Goal: Task Accomplishment & Management: Use online tool/utility

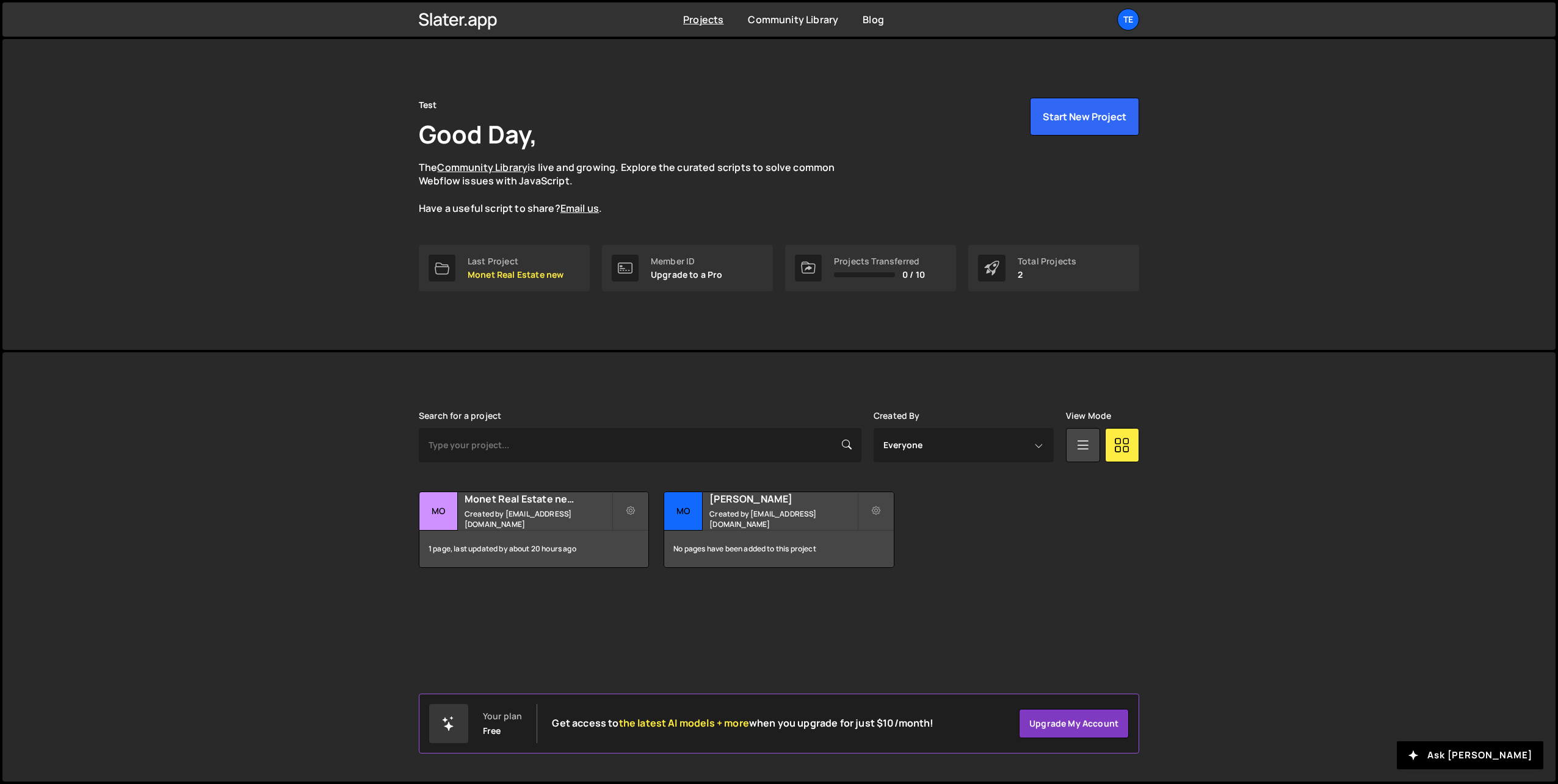
click at [1029, 562] on div "Transfer Project Edit Project Delete Project Mo Monet Real Estate new Created b…" at bounding box center [779, 530] width 720 height 77
click at [876, 506] on icon at bounding box center [876, 511] width 9 height 13
click at [899, 580] on link "Delete Project" at bounding box center [930, 579] width 145 height 20
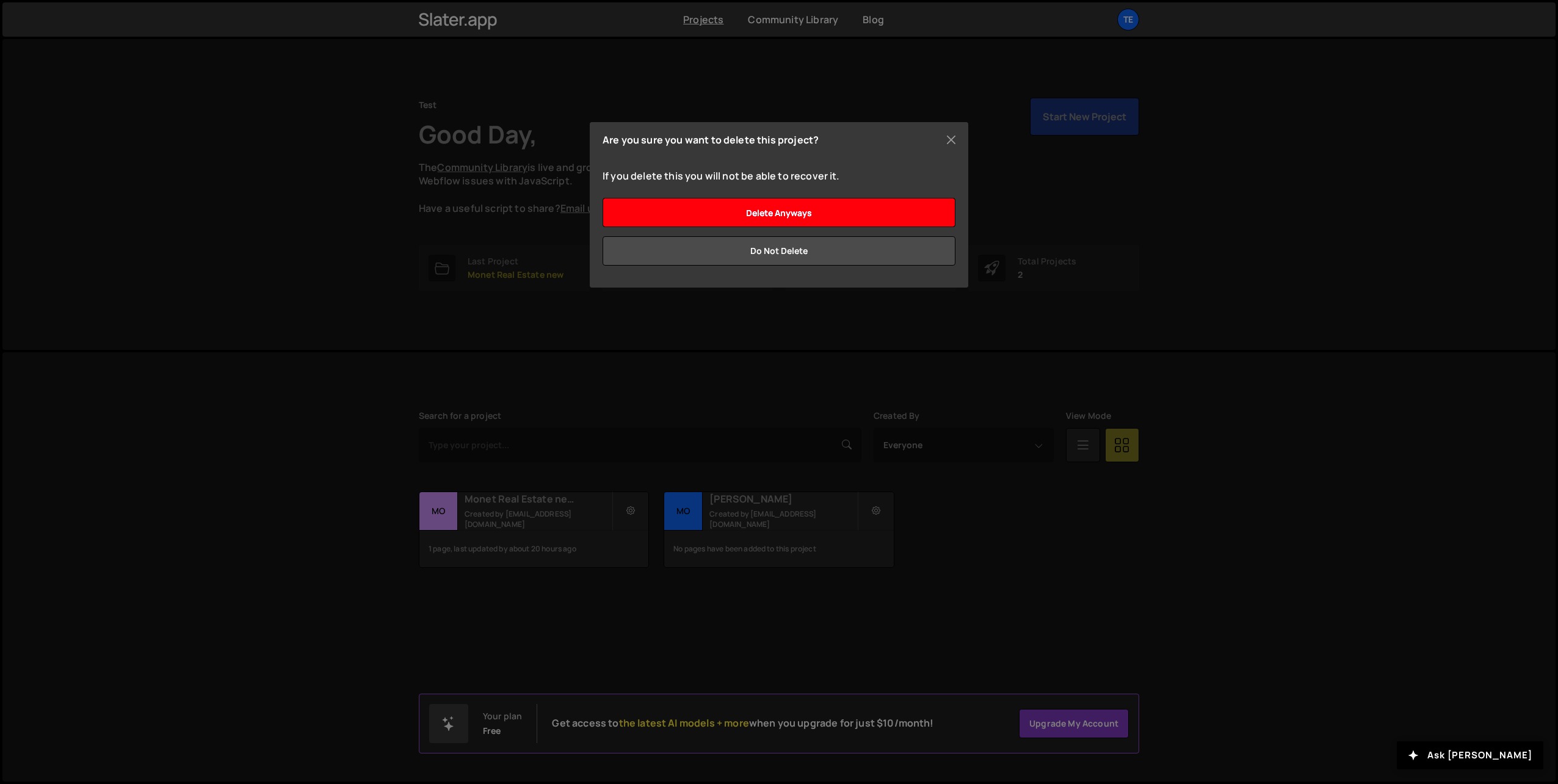
click at [761, 211] on input "Delete anyways" at bounding box center [779, 212] width 353 height 29
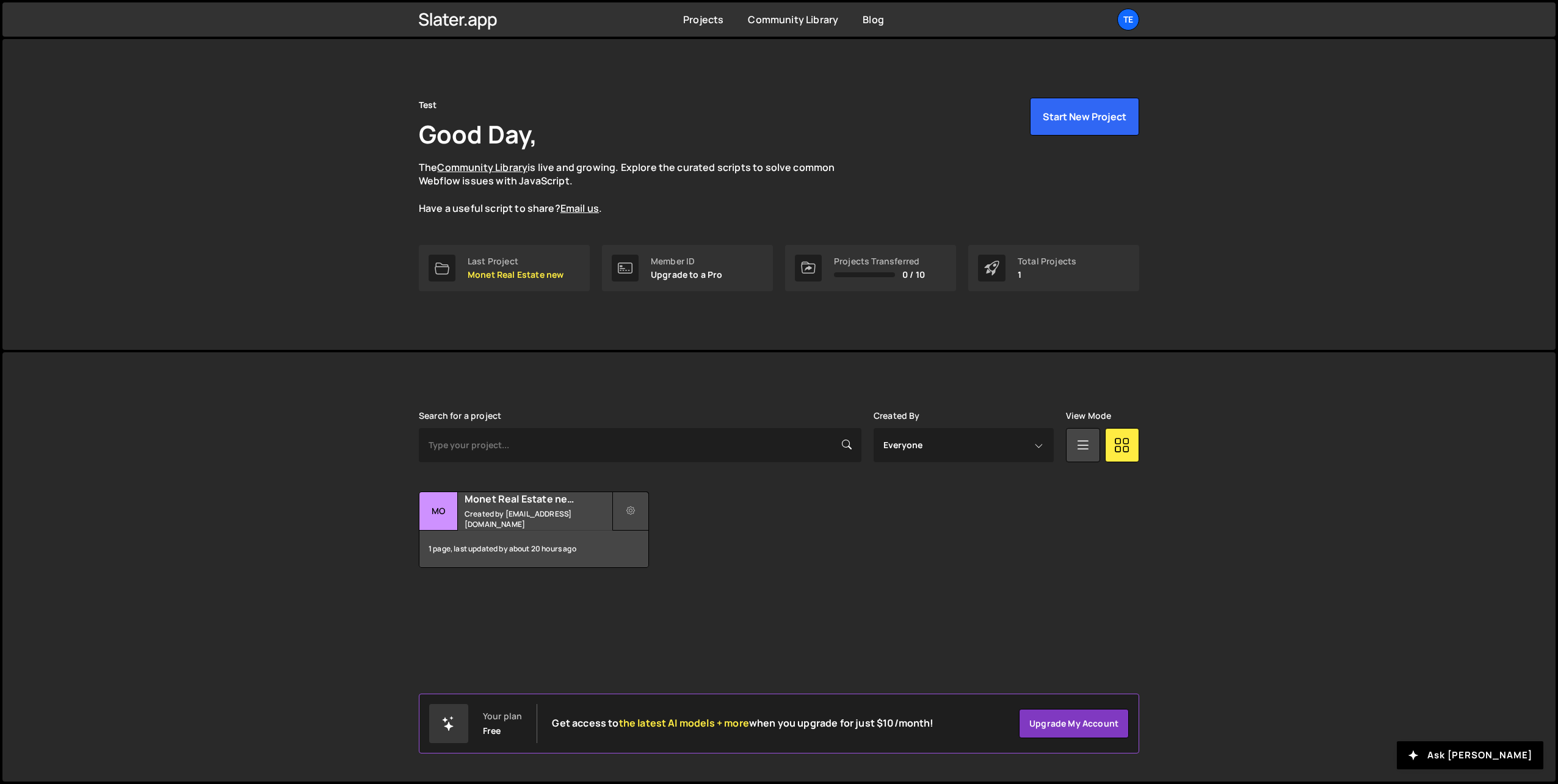
click at [629, 506] on icon at bounding box center [630, 511] width 9 height 13
click at [662, 578] on link "Delete Project" at bounding box center [686, 579] width 145 height 20
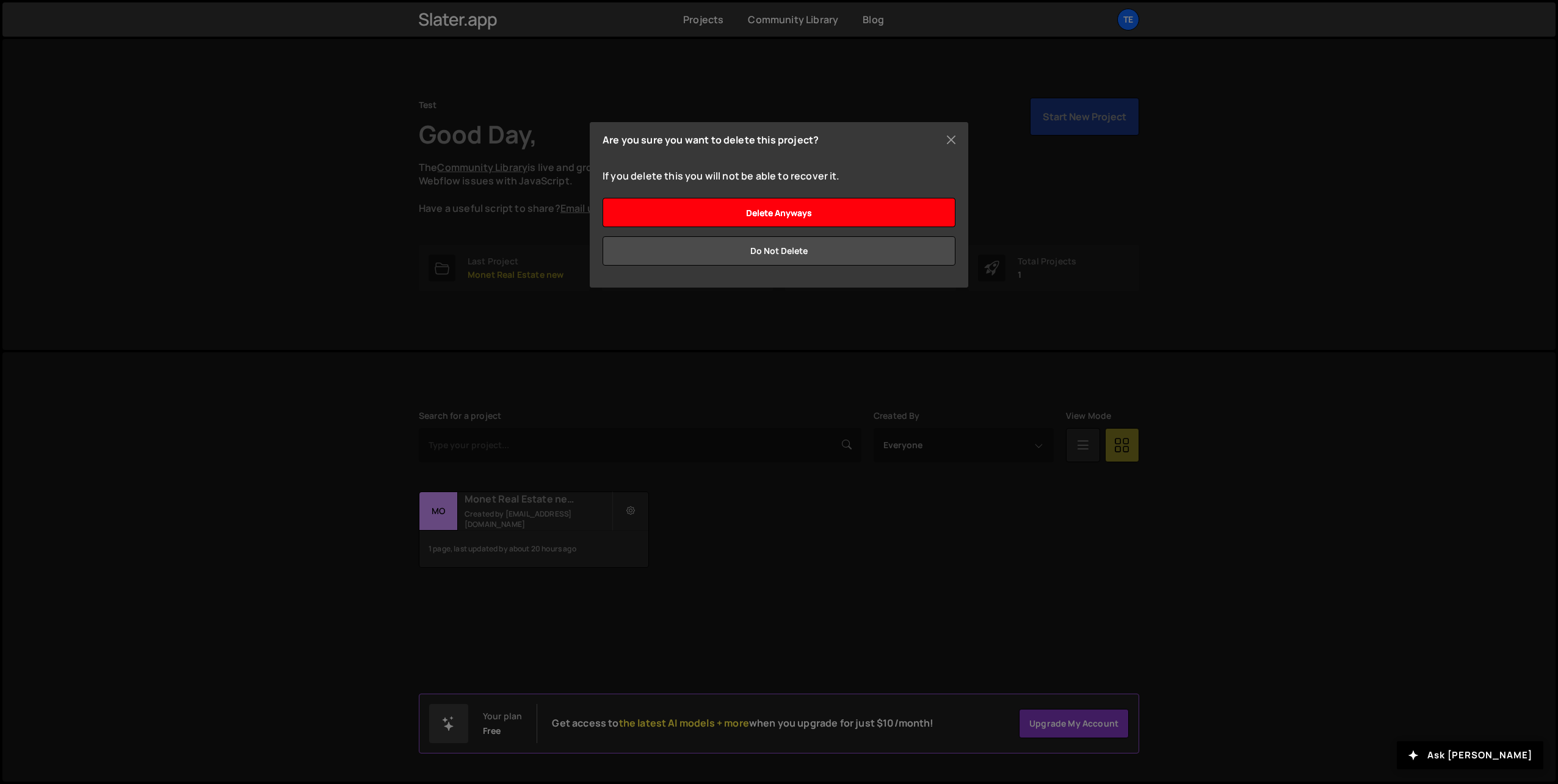
click at [808, 209] on input "Delete anyways" at bounding box center [779, 212] width 353 height 29
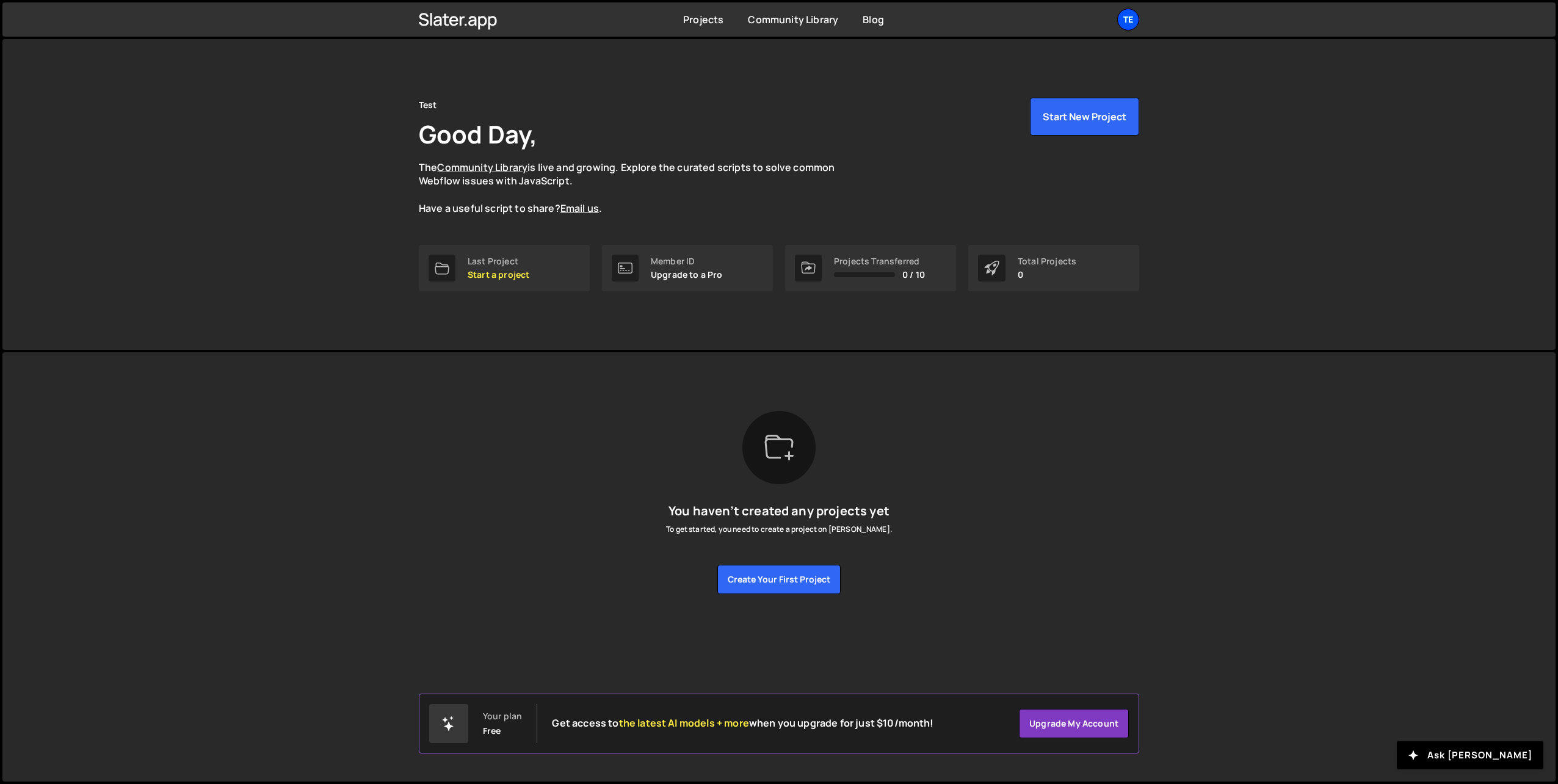
click at [1122, 18] on div "Te" at bounding box center [1128, 20] width 22 height 22
click at [1023, 92] on link "Account" at bounding box center [1063, 92] width 152 height 21
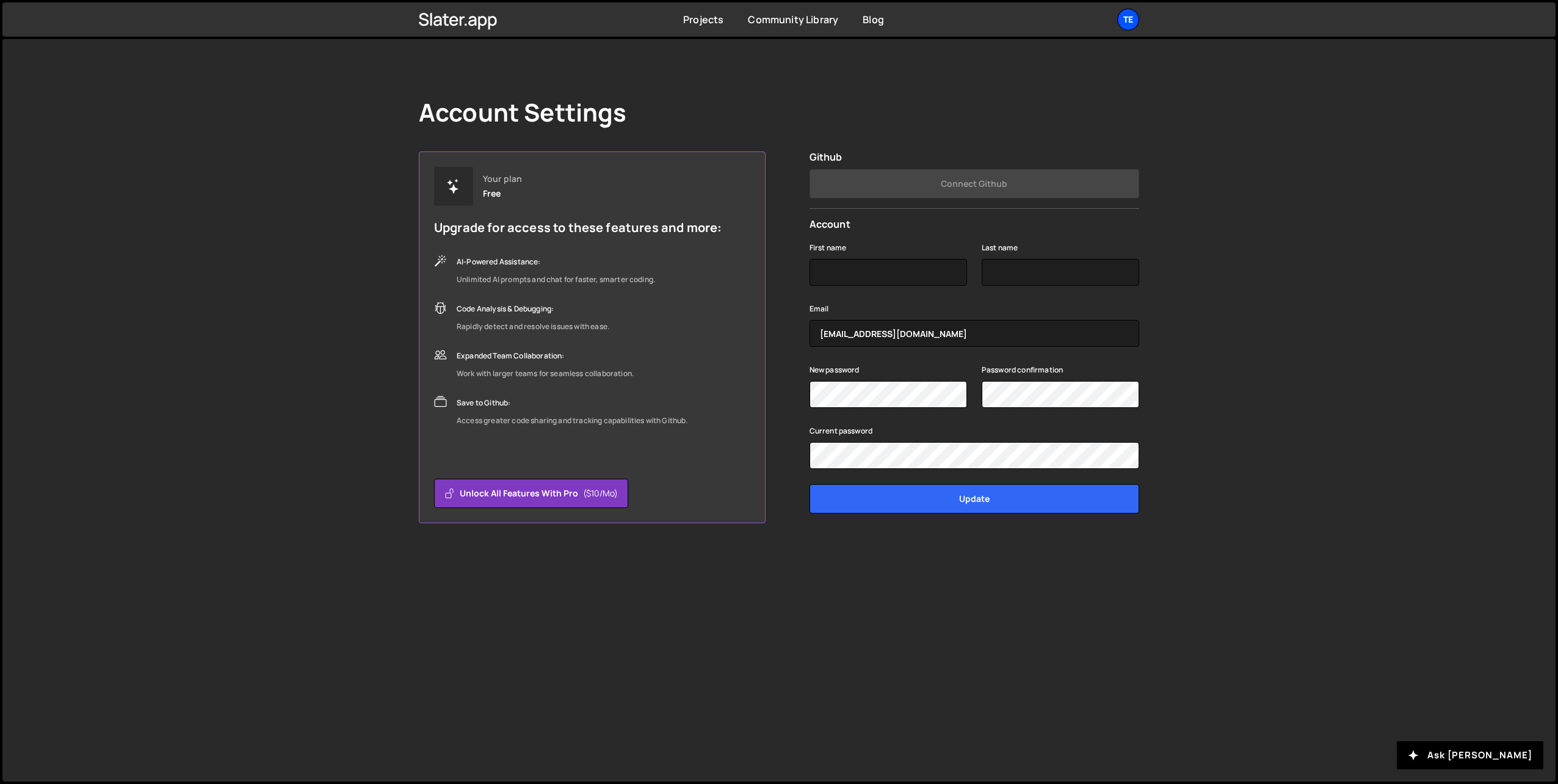
click at [1120, 27] on div "Te" at bounding box center [1128, 20] width 22 height 22
click at [1024, 119] on link "Upgrade" at bounding box center [1063, 114] width 152 height 21
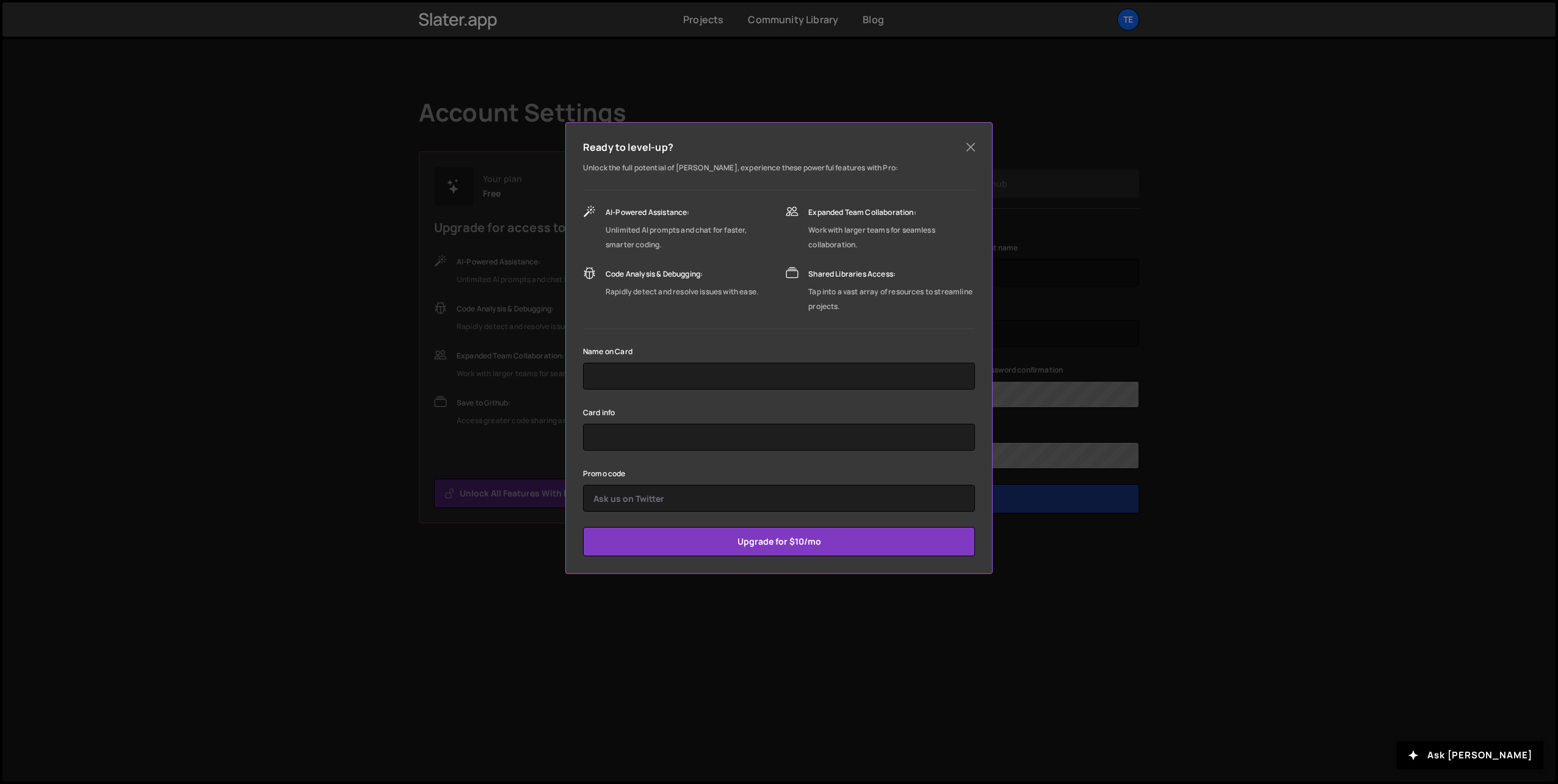
drag, startPoint x: 1068, startPoint y: 96, endPoint x: 1124, endPoint y: 52, distance: 71.2
click at [1068, 95] on div "Ready to level-up? Unlock the full potential of Slater, experience these powerf…" at bounding box center [779, 392] width 1558 height 784
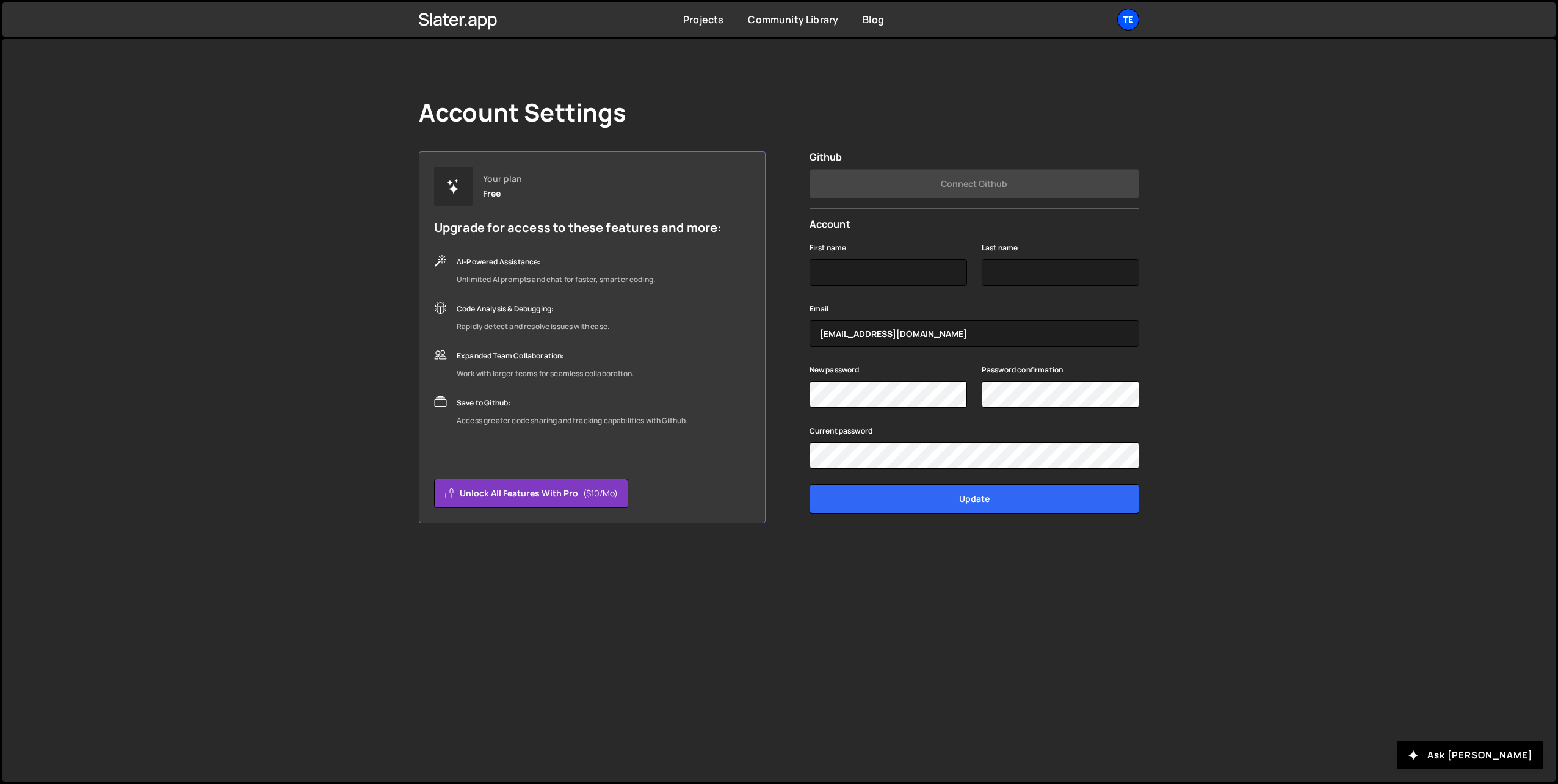
click at [1134, 23] on div "Te" at bounding box center [1128, 20] width 22 height 22
click at [1034, 54] on link "Projects" at bounding box center [1063, 50] width 152 height 21
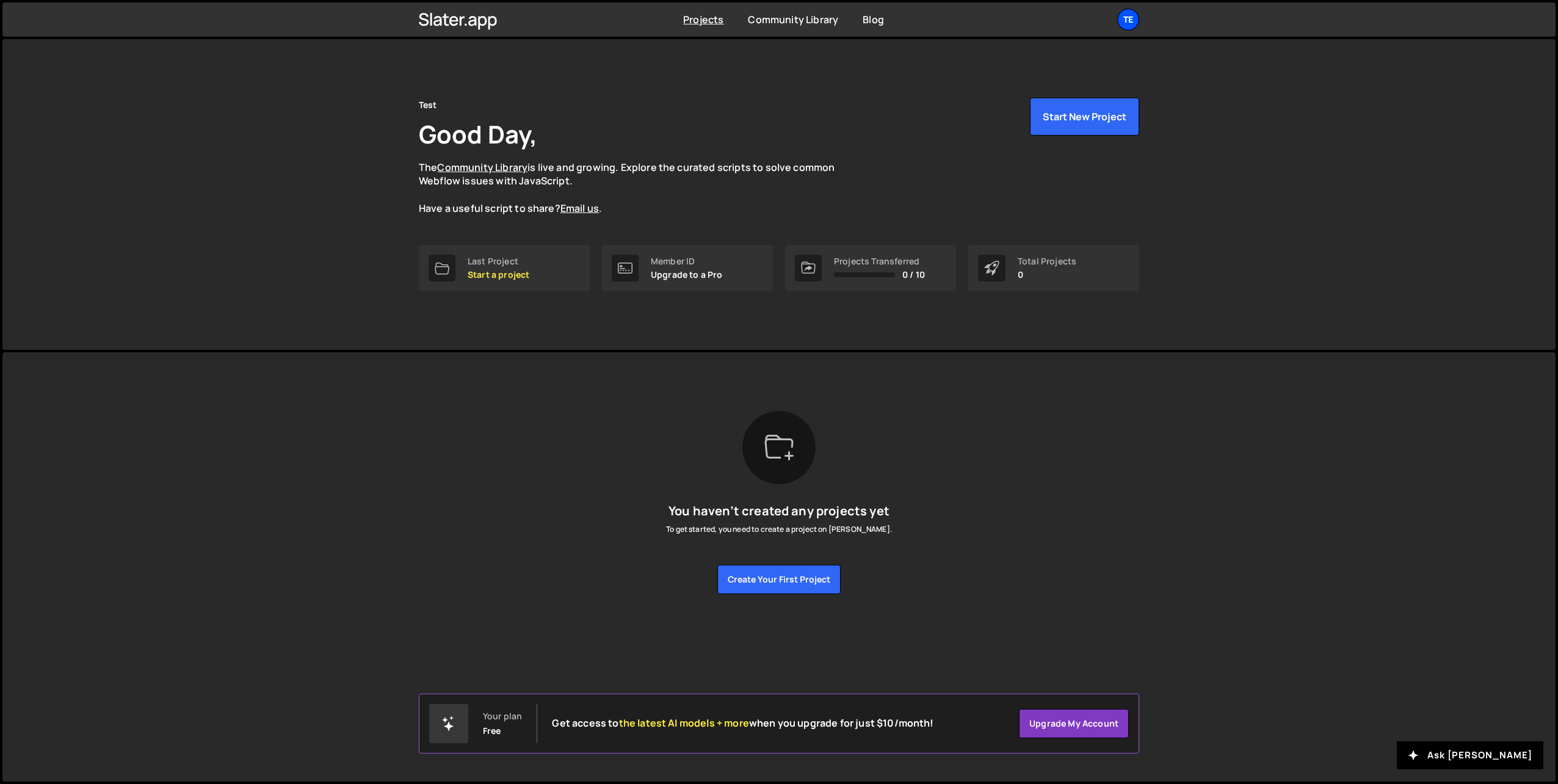
click at [1133, 21] on div "Te" at bounding box center [1128, 20] width 22 height 22
click at [1041, 70] on link "Your Teams" at bounding box center [1063, 71] width 152 height 21
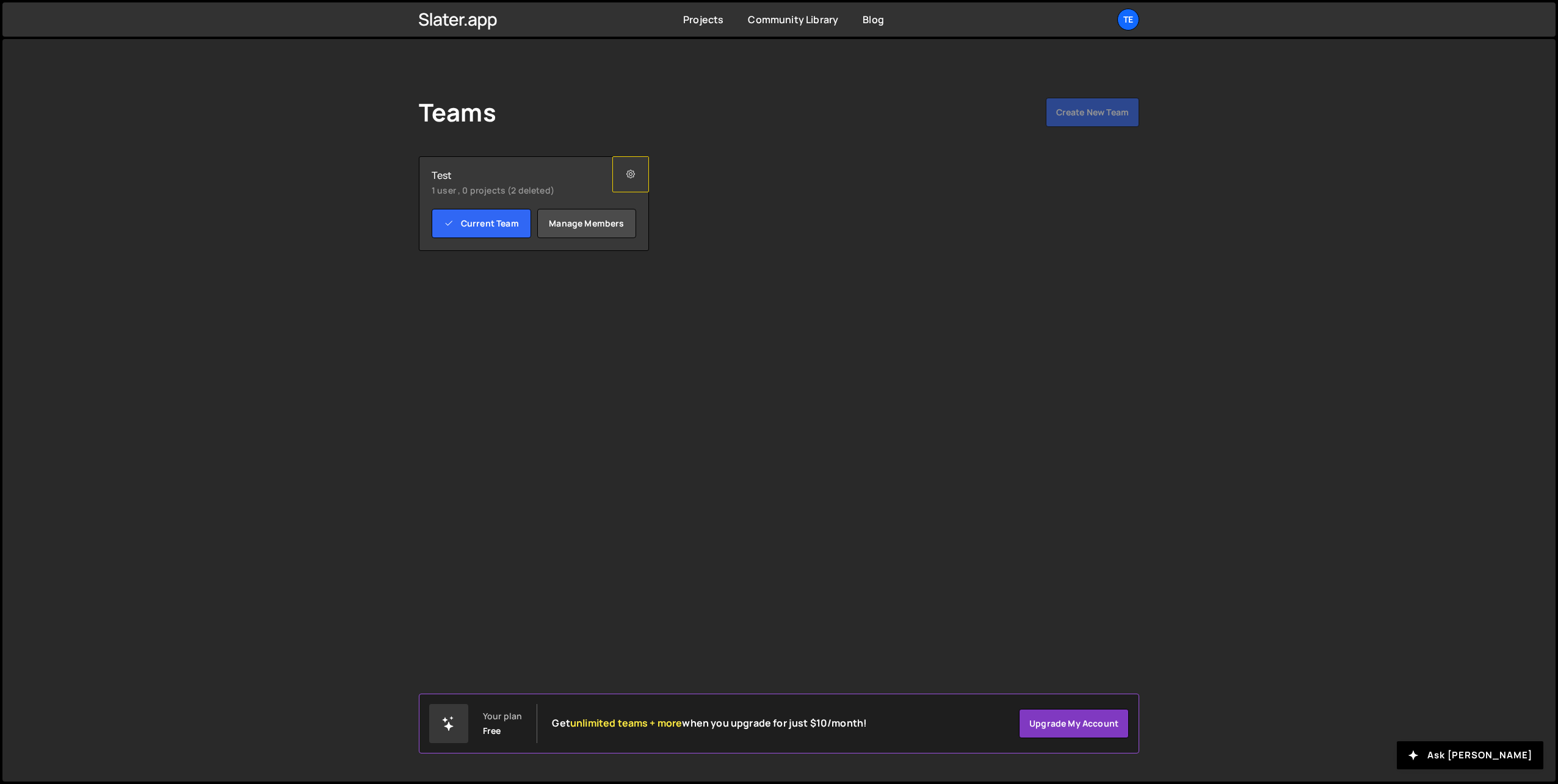
click at [630, 180] on icon at bounding box center [630, 174] width 9 height 13
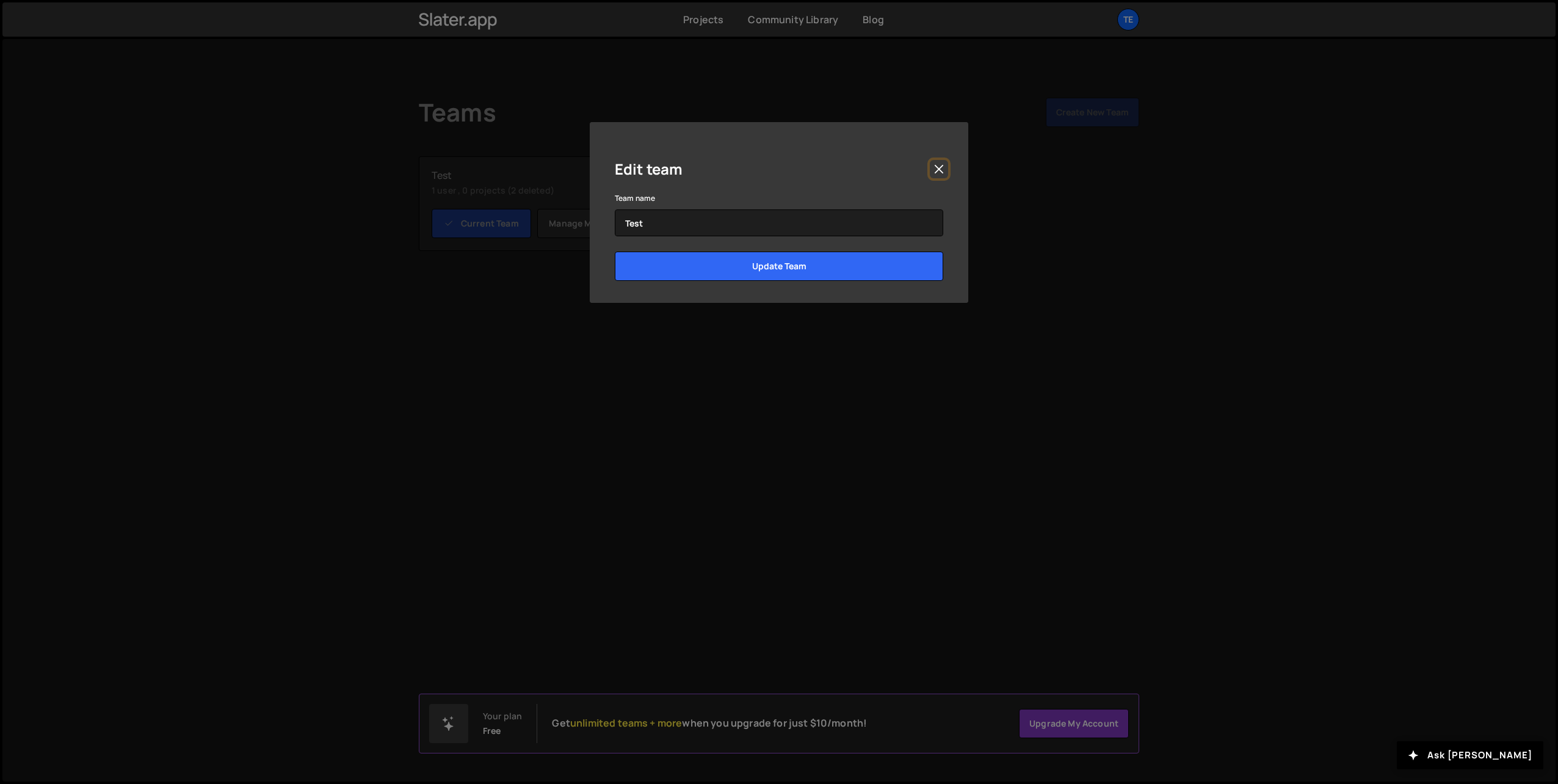
click at [938, 161] on button "Close" at bounding box center [938, 169] width 18 height 18
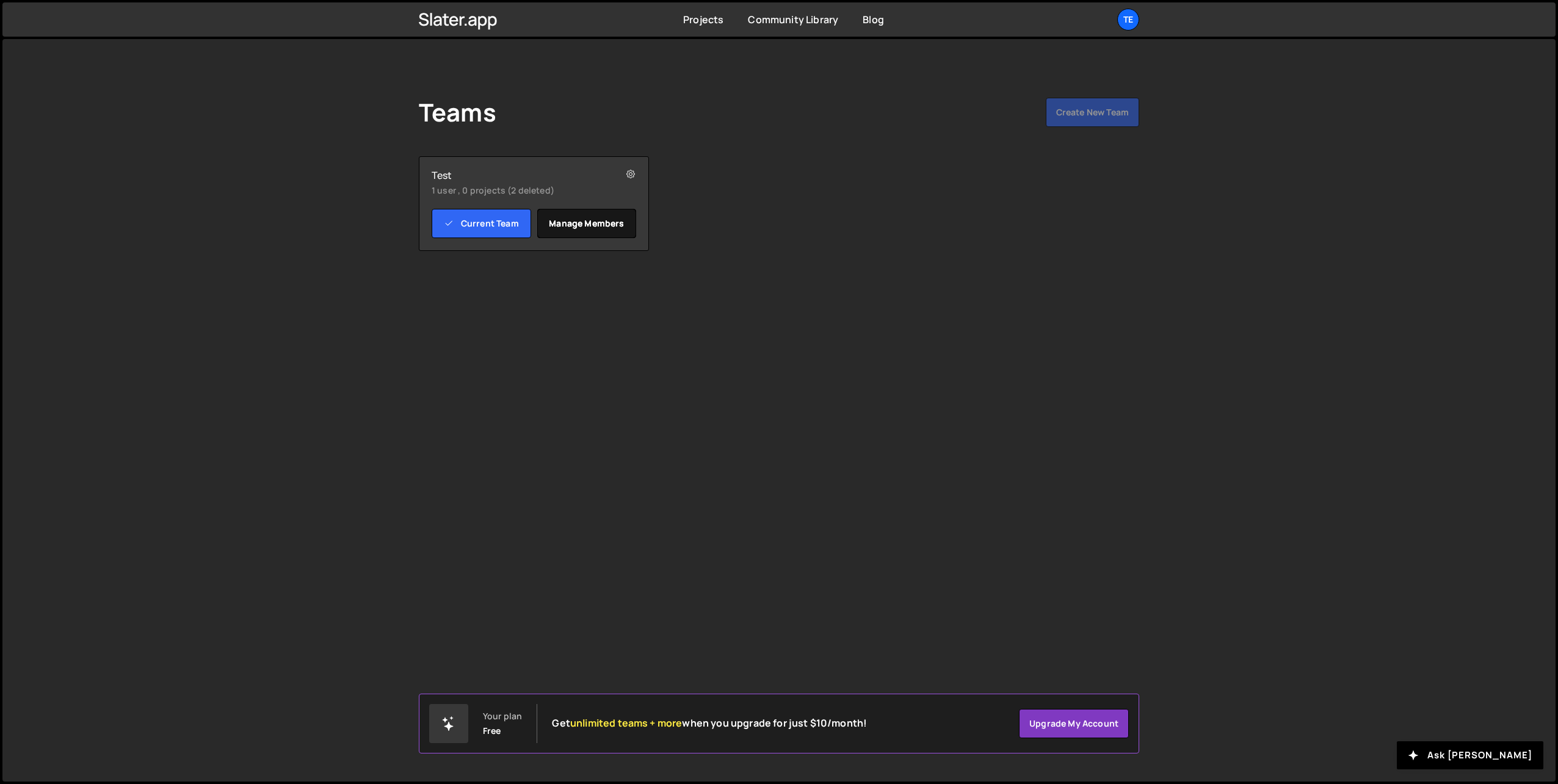
click at [608, 220] on link "Manage members" at bounding box center [586, 223] width 99 height 29
click at [566, 224] on link "Manage members" at bounding box center [586, 223] width 99 height 29
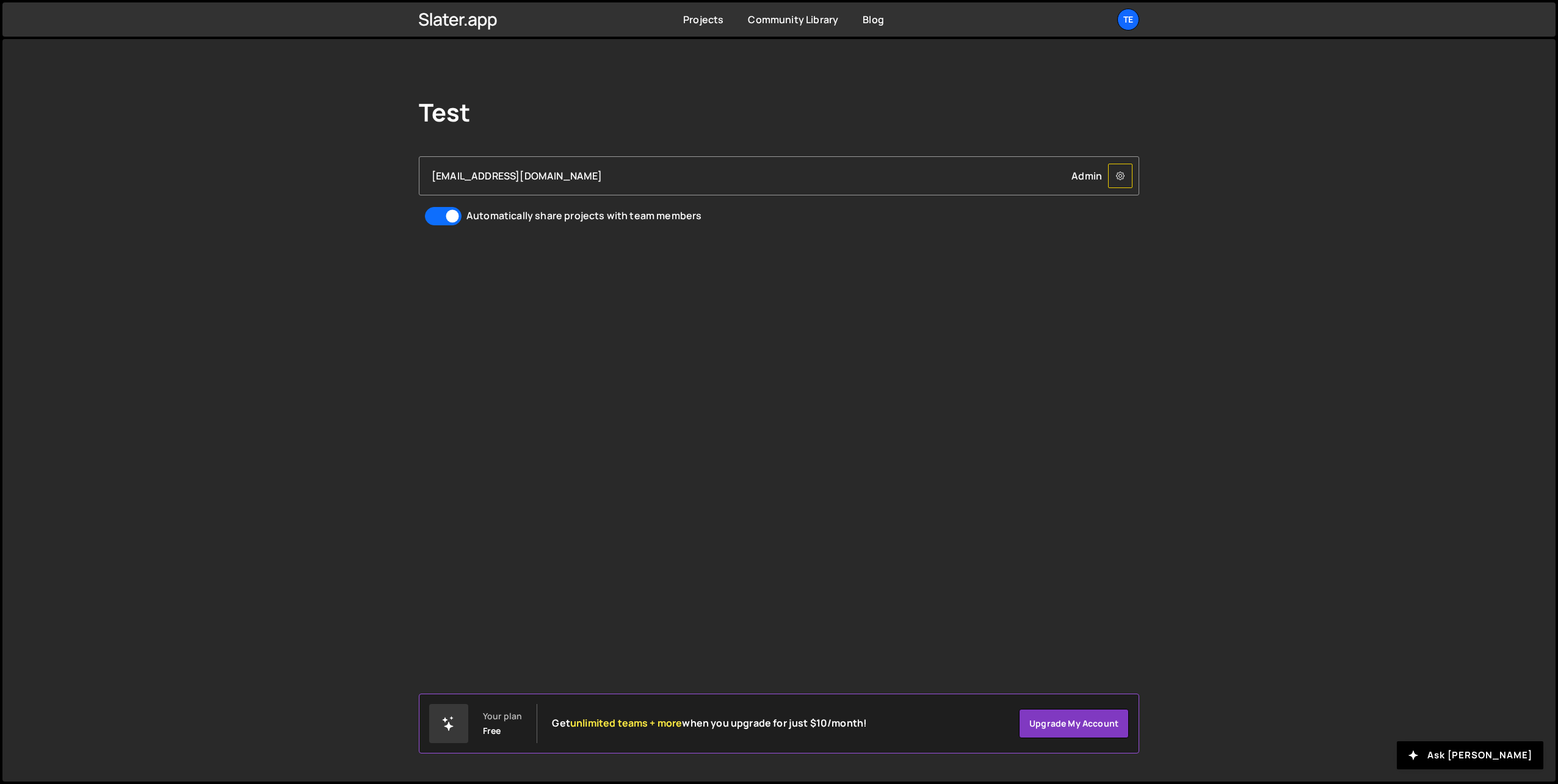
click at [1116, 174] on icon at bounding box center [1119, 176] width 9 height 13
click at [1187, 196] on link "Remove monetwebmaster@yandex.com from Team" at bounding box center [1233, 199] width 249 height 17
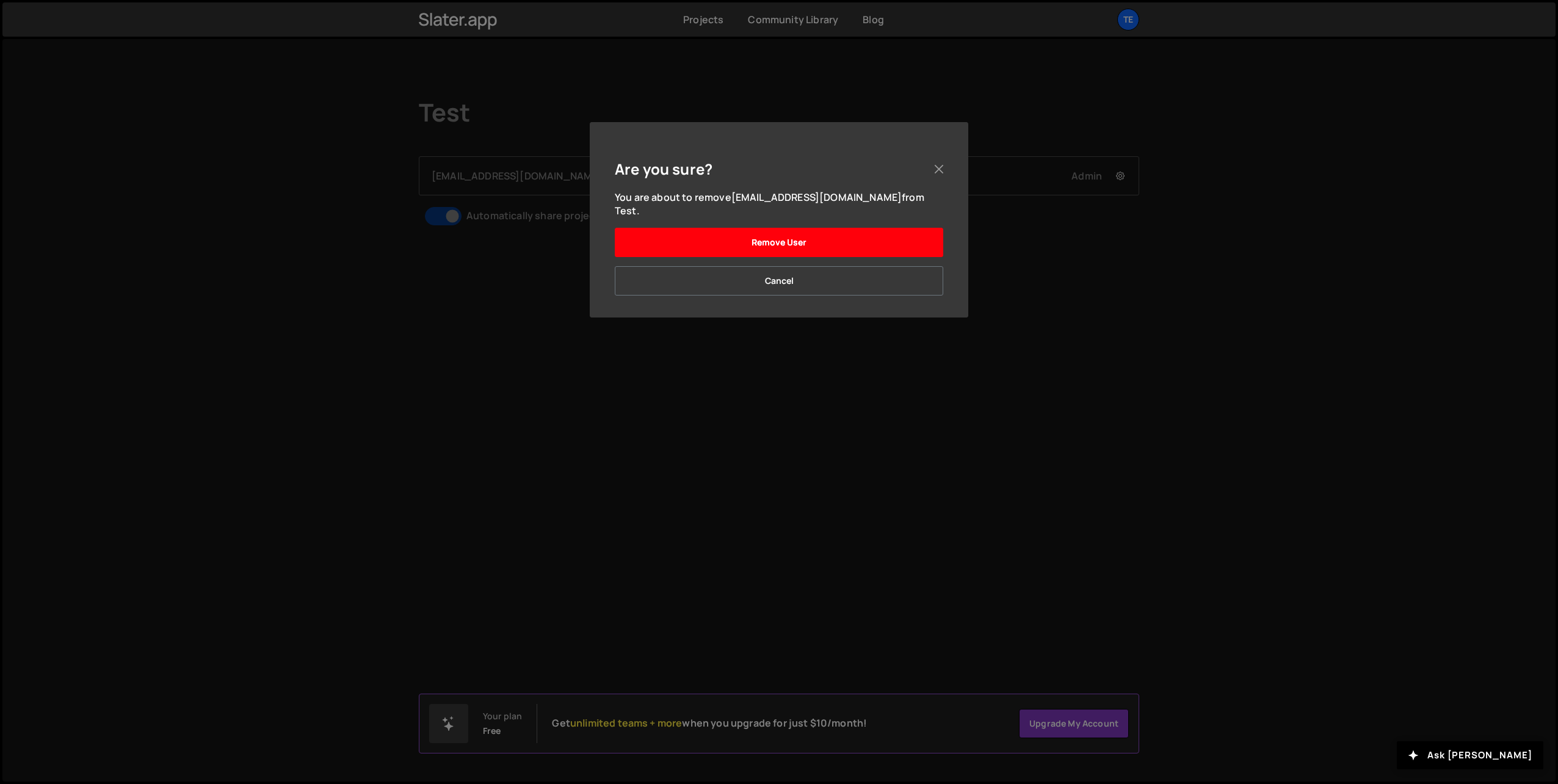
click at [843, 230] on button "Remove User" at bounding box center [779, 242] width 328 height 29
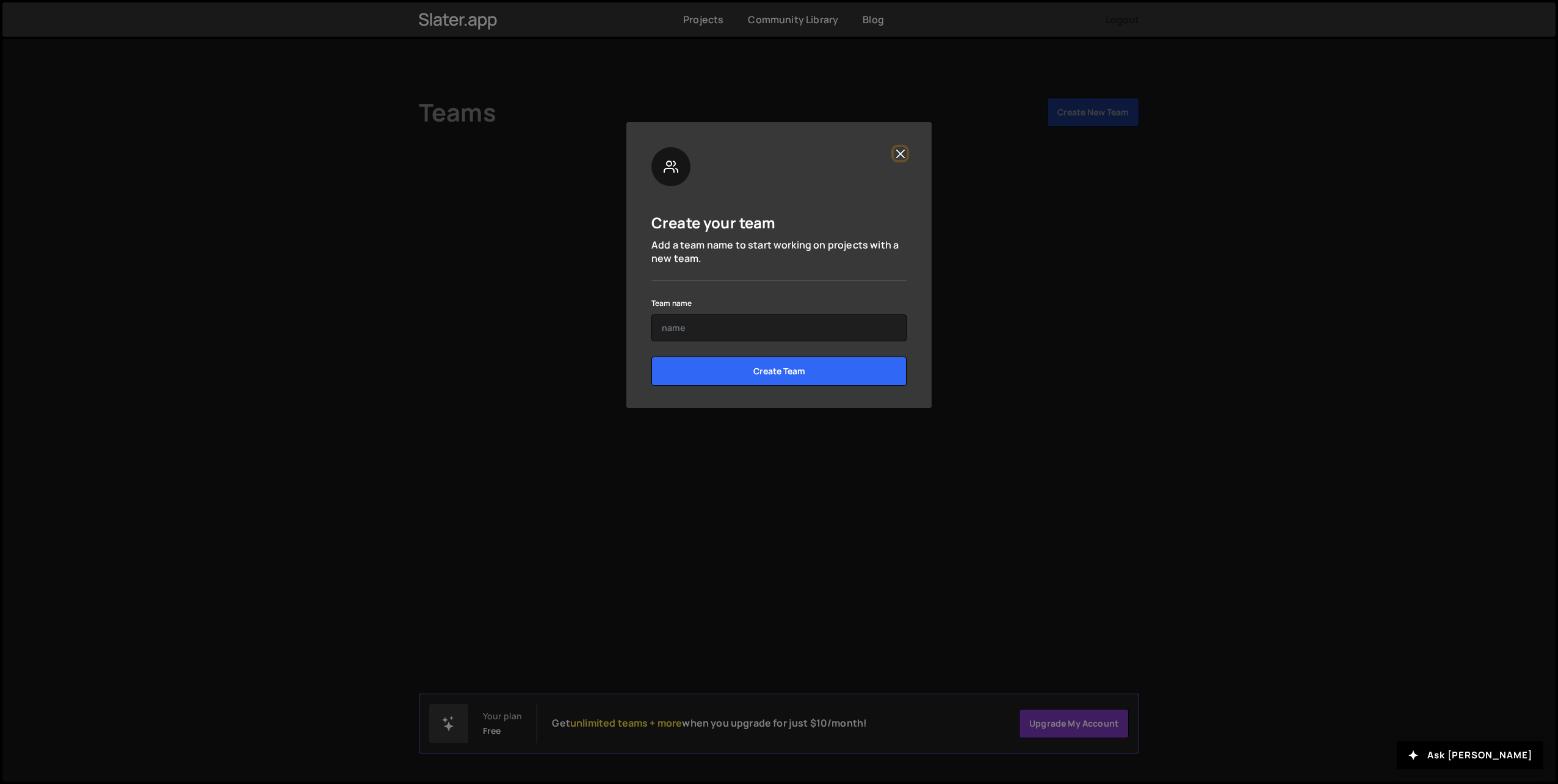
click at [896, 149] on button "Close" at bounding box center [900, 153] width 13 height 13
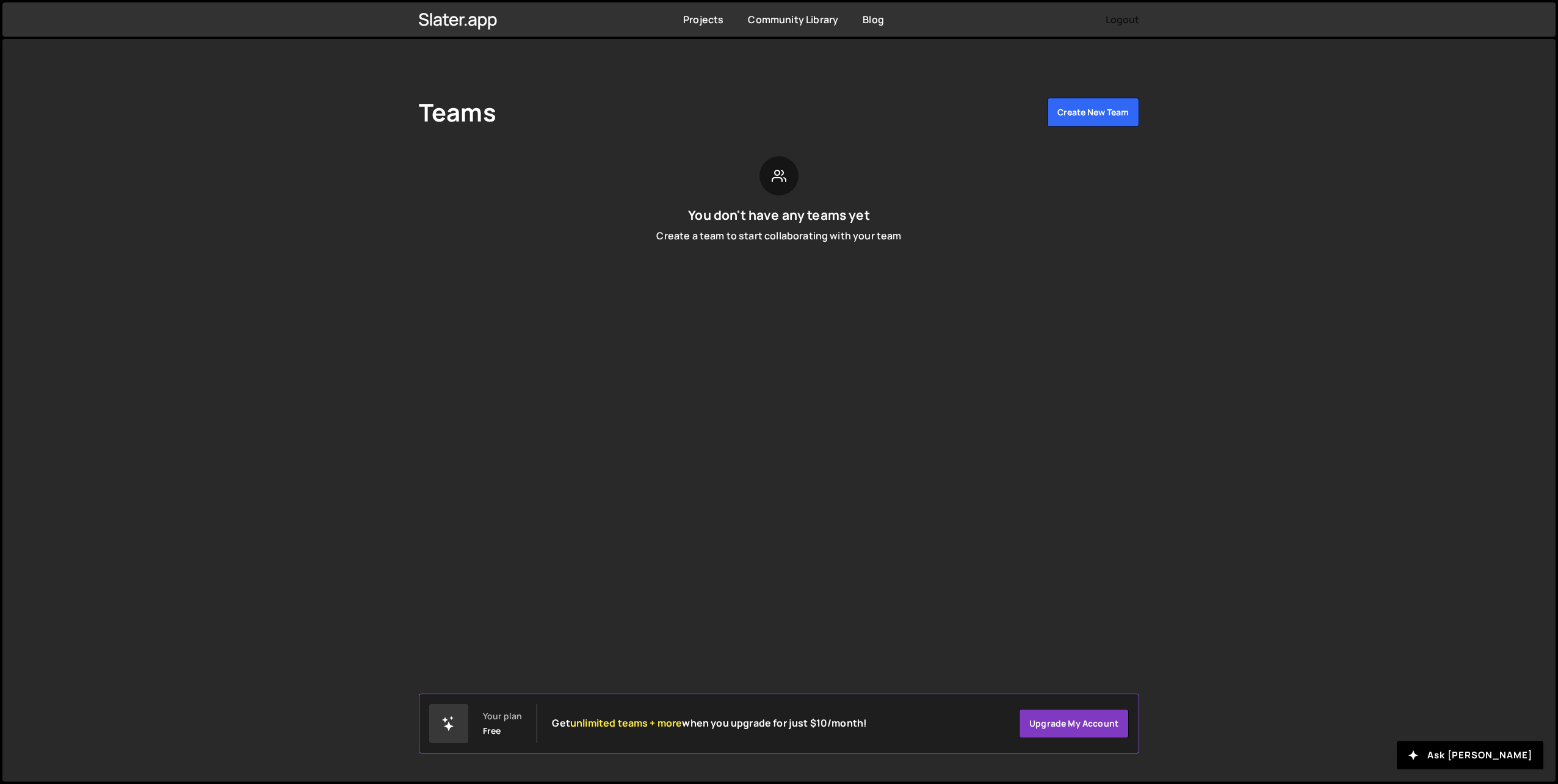
click at [1116, 16] on button "Logout" at bounding box center [1122, 20] width 34 height 22
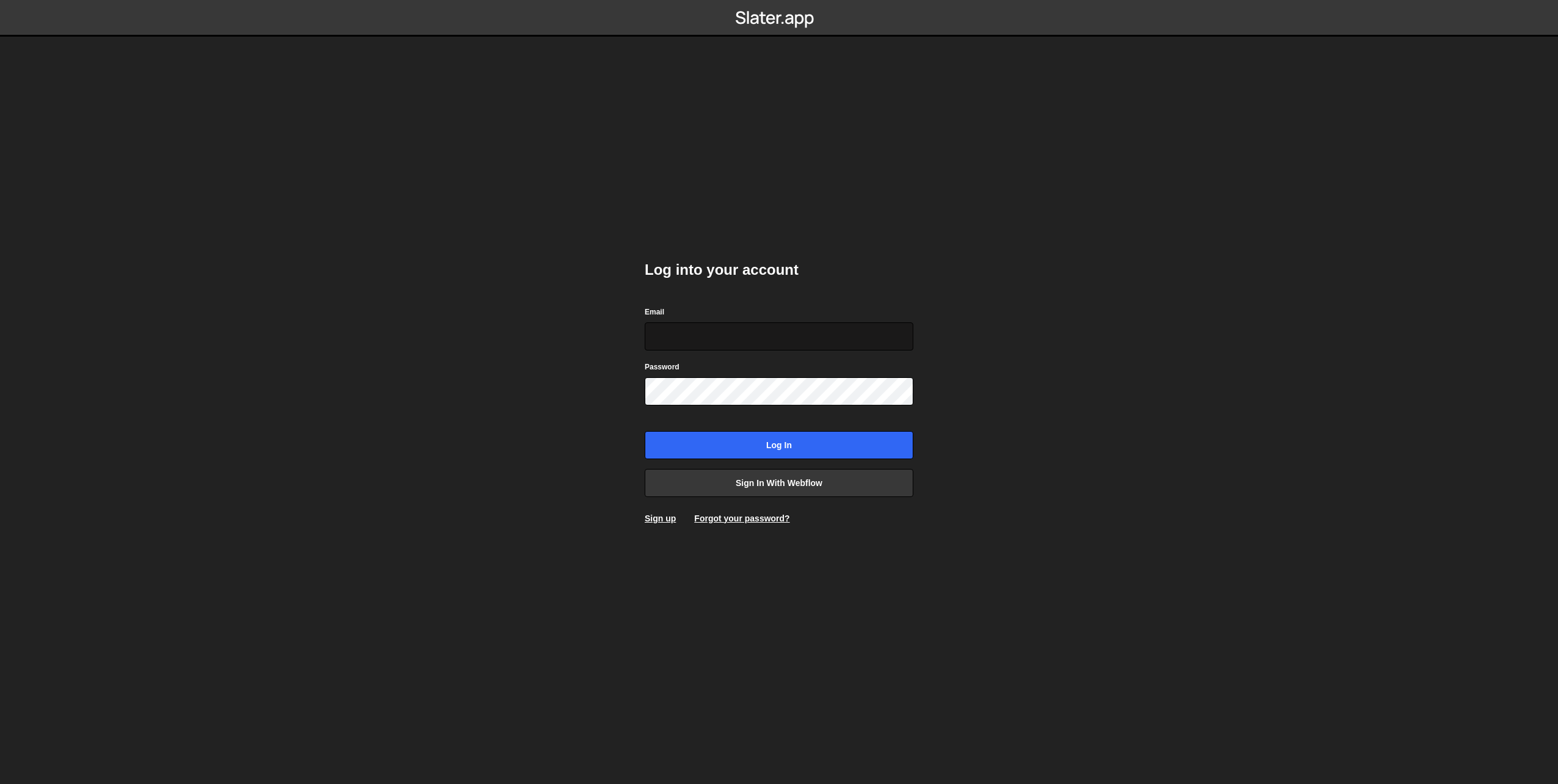
click at [738, 329] on input "Email" at bounding box center [779, 336] width 269 height 28
click at [709, 335] on input "Email" at bounding box center [779, 336] width 269 height 28
click at [686, 327] on input "Email" at bounding box center [779, 336] width 269 height 28
type input "ptimofeev95@ya.ru"
click at [811, 436] on input "Log in" at bounding box center [779, 445] width 269 height 28
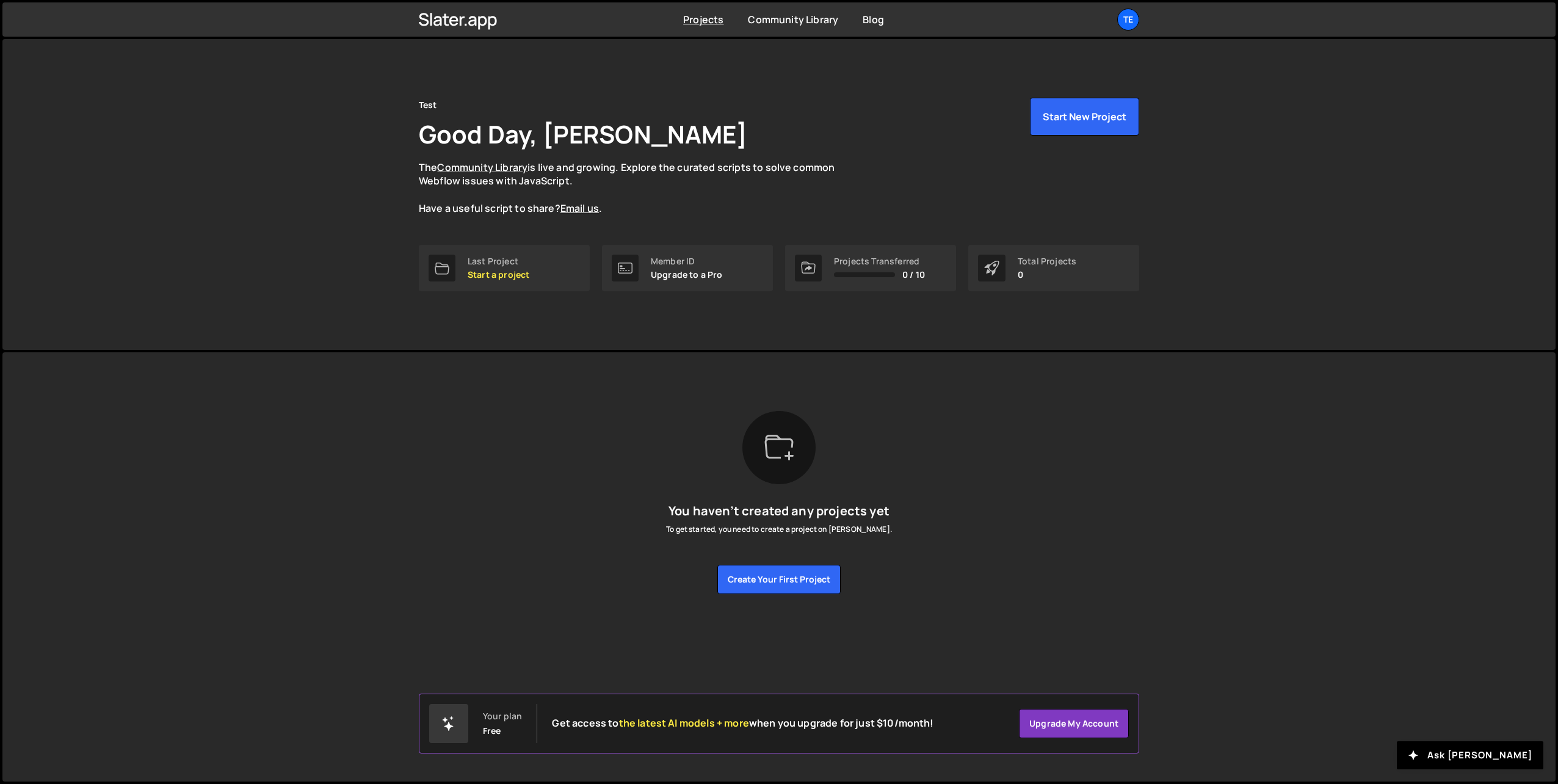
click at [1009, 434] on div "You haven’t created any projects yet To get started, you need to create a proje…" at bounding box center [779, 502] width 720 height 183
click at [937, 380] on div "[PERSON_NAME] is designed for desktop use. Please use a larger screen to access…" at bounding box center [779, 503] width 757 height 300
click at [700, 20] on link "Projects" at bounding box center [704, 19] width 41 height 13
click at [1127, 19] on div "Te" at bounding box center [1128, 20] width 22 height 22
click at [1029, 72] on link "Your Teams" at bounding box center [1063, 71] width 152 height 21
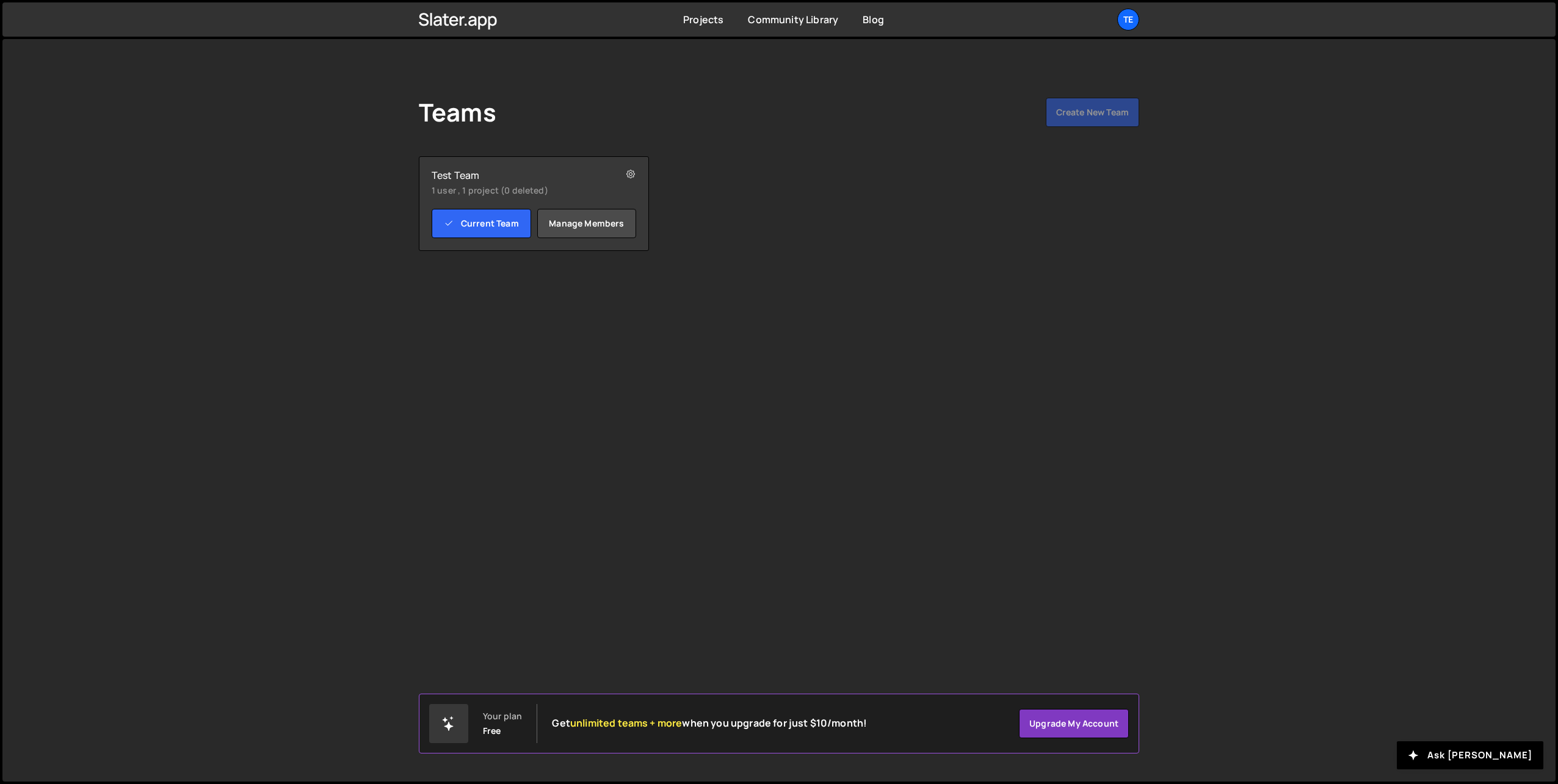
click at [793, 160] on div "Test Team 1 user , 1 project (0 deleted) Current Team Manage members Edit team …" at bounding box center [779, 203] width 720 height 95
click at [485, 190] on small "1 user , 1 project (0 deleted)" at bounding box center [515, 191] width 168 height 13
click at [500, 95] on div "Teams Create New Team Your plan Free Get unlimited teams + more when you upgrad…" at bounding box center [779, 174] width 757 height 270
click at [1129, 18] on div "Te" at bounding box center [1128, 20] width 22 height 22
drag, startPoint x: 742, startPoint y: 55, endPoint x: 729, endPoint y: 52, distance: 13.3
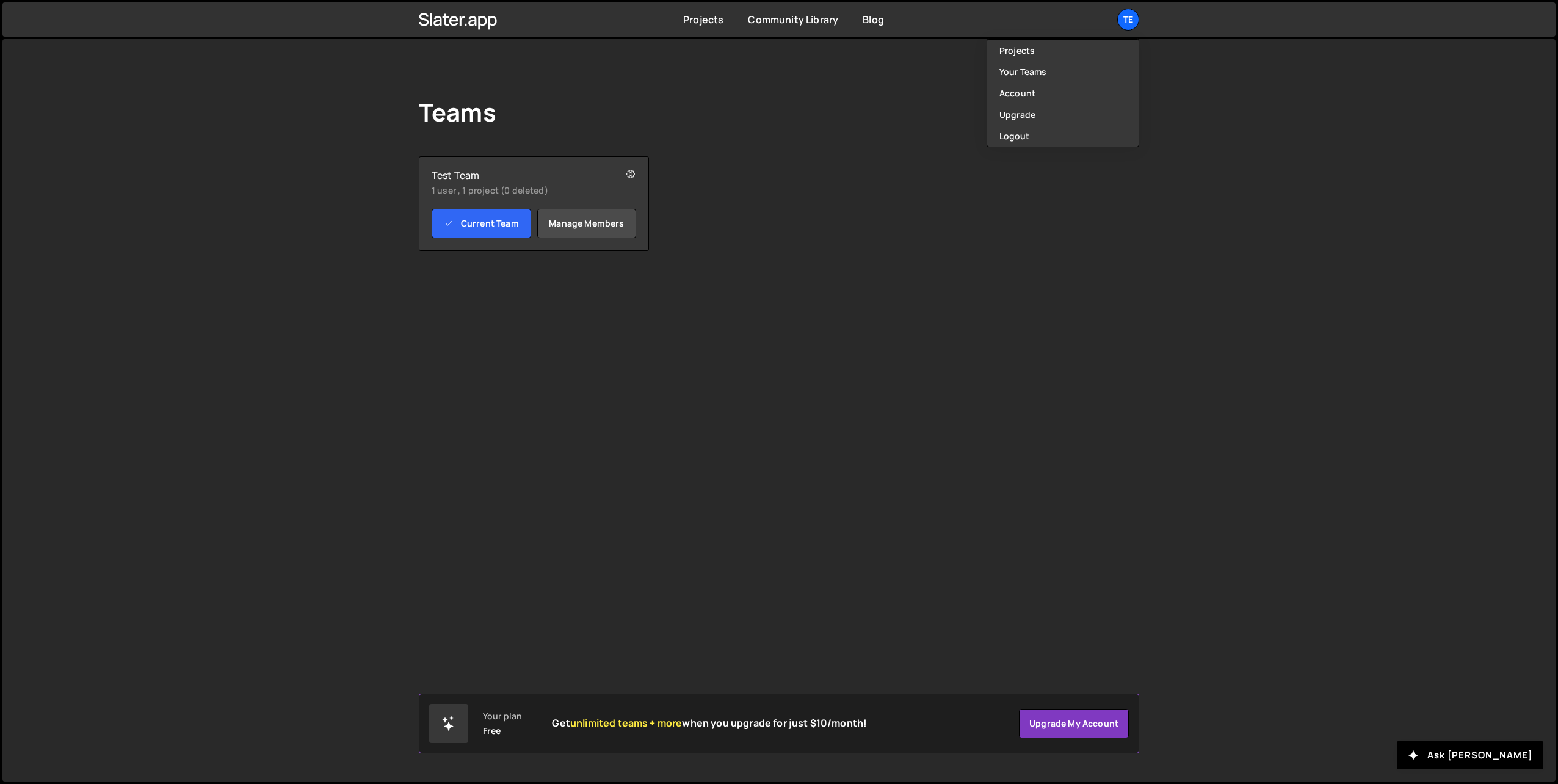
click at [736, 55] on div "Teams Create New Team Your plan Free Get unlimited teams + more when you upgrad…" at bounding box center [779, 174] width 757 height 270
click at [699, 21] on link "Projects" at bounding box center [704, 19] width 41 height 13
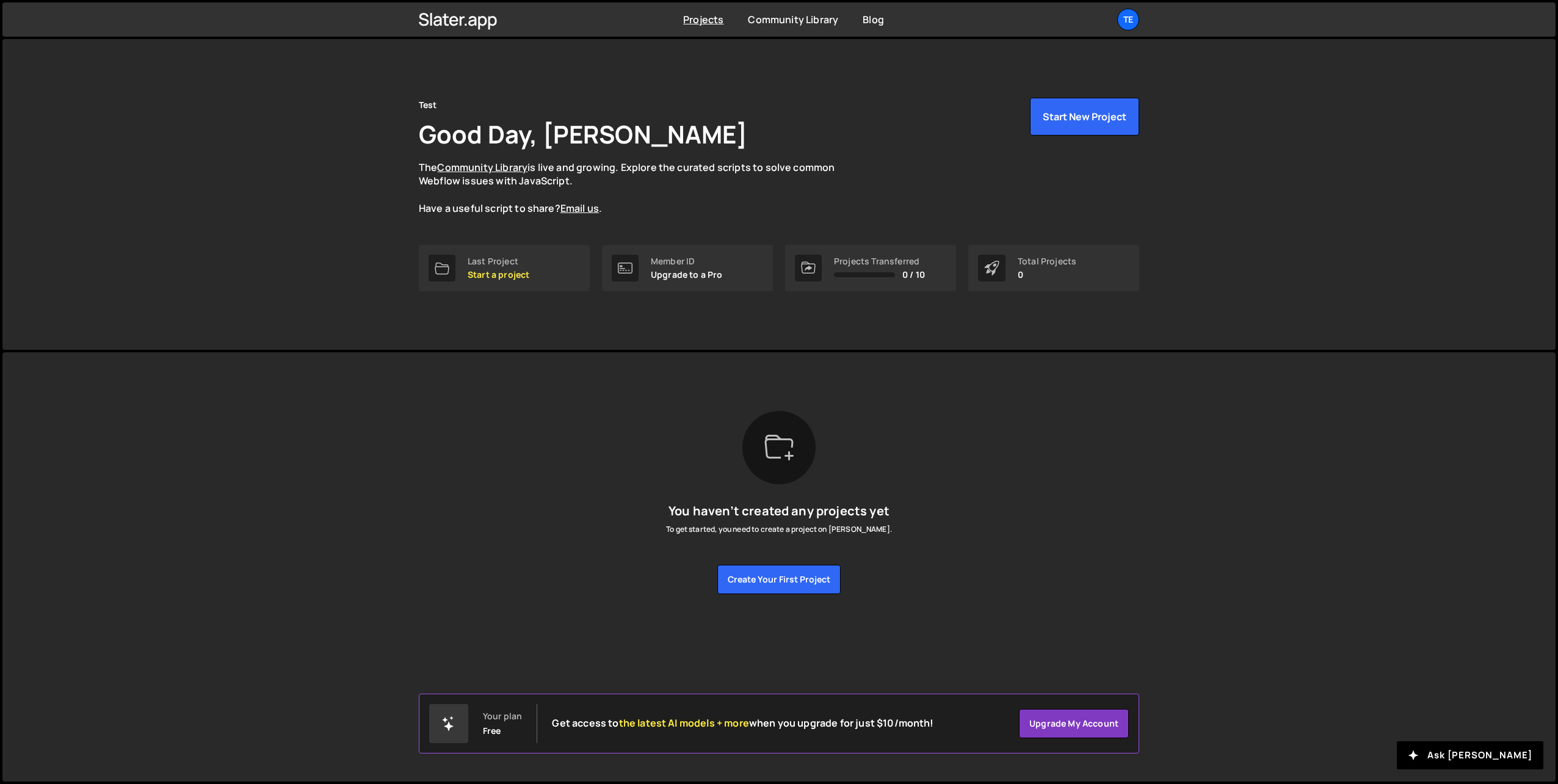
click at [494, 721] on div "Your plan Free" at bounding box center [503, 723] width 39 height 24
click at [1075, 733] on link "Upgrade my account" at bounding box center [1073, 723] width 110 height 29
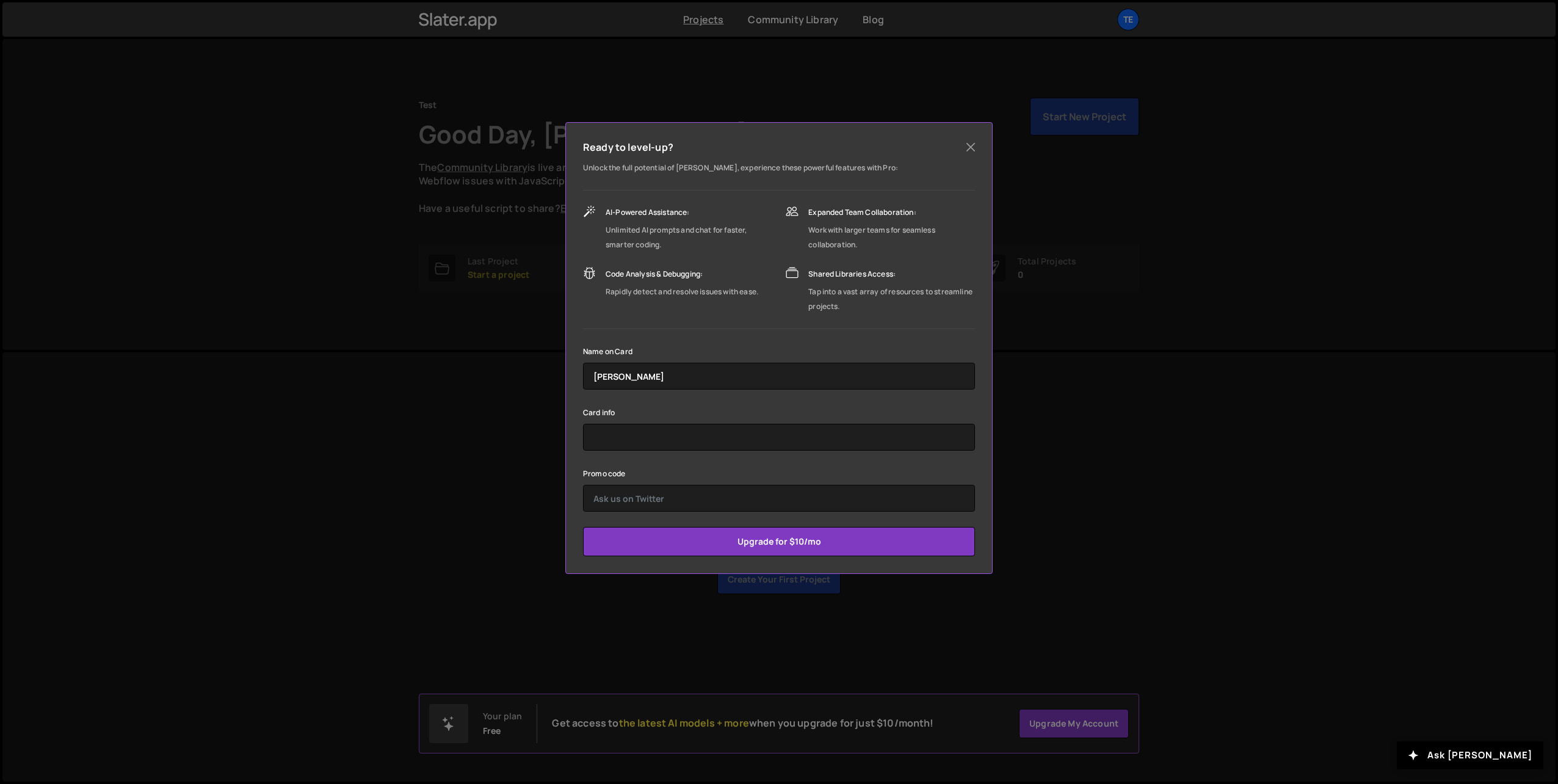
click at [1119, 459] on div "Ready to level-up? Unlock the full potential of [PERSON_NAME], experience these…" at bounding box center [779, 392] width 1558 height 784
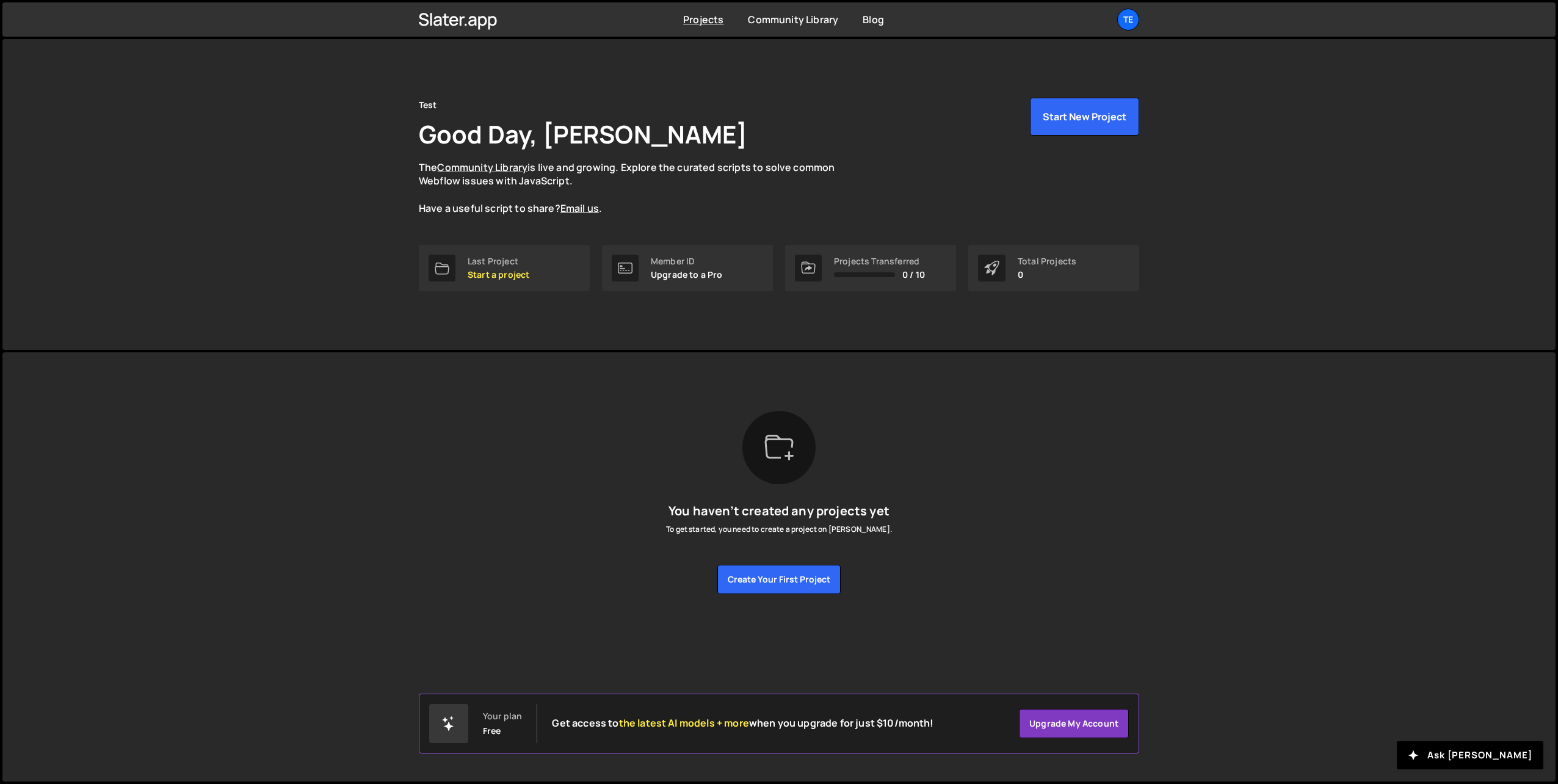
click at [521, 406] on div "[PERSON_NAME] is designed for desktop use. Please use a larger screen to access…" at bounding box center [779, 503] width 757 height 300
click at [493, 270] on p "Start a project" at bounding box center [498, 274] width 62 height 9
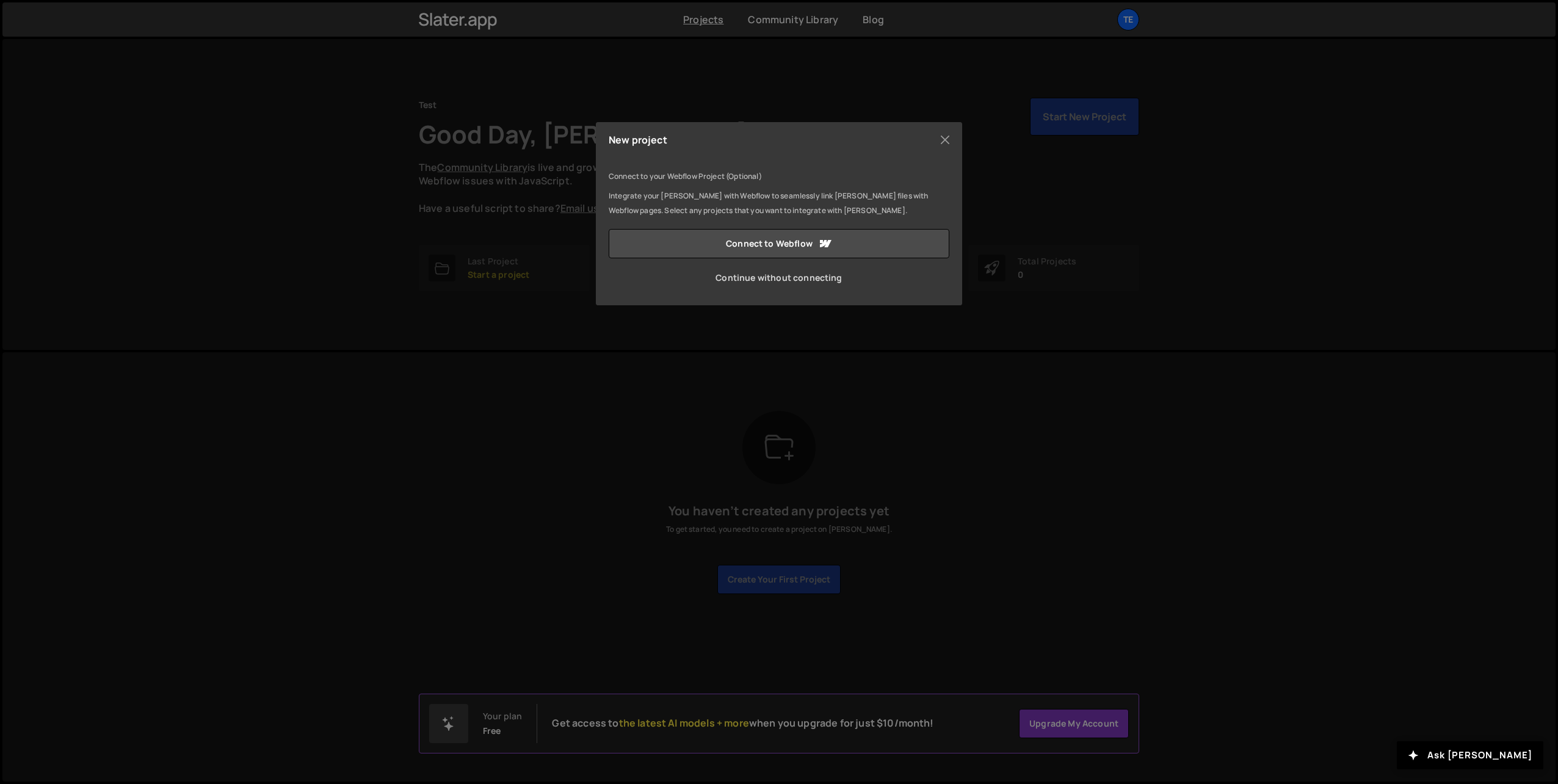
click at [800, 277] on link "Continue without connecting" at bounding box center [779, 277] width 341 height 29
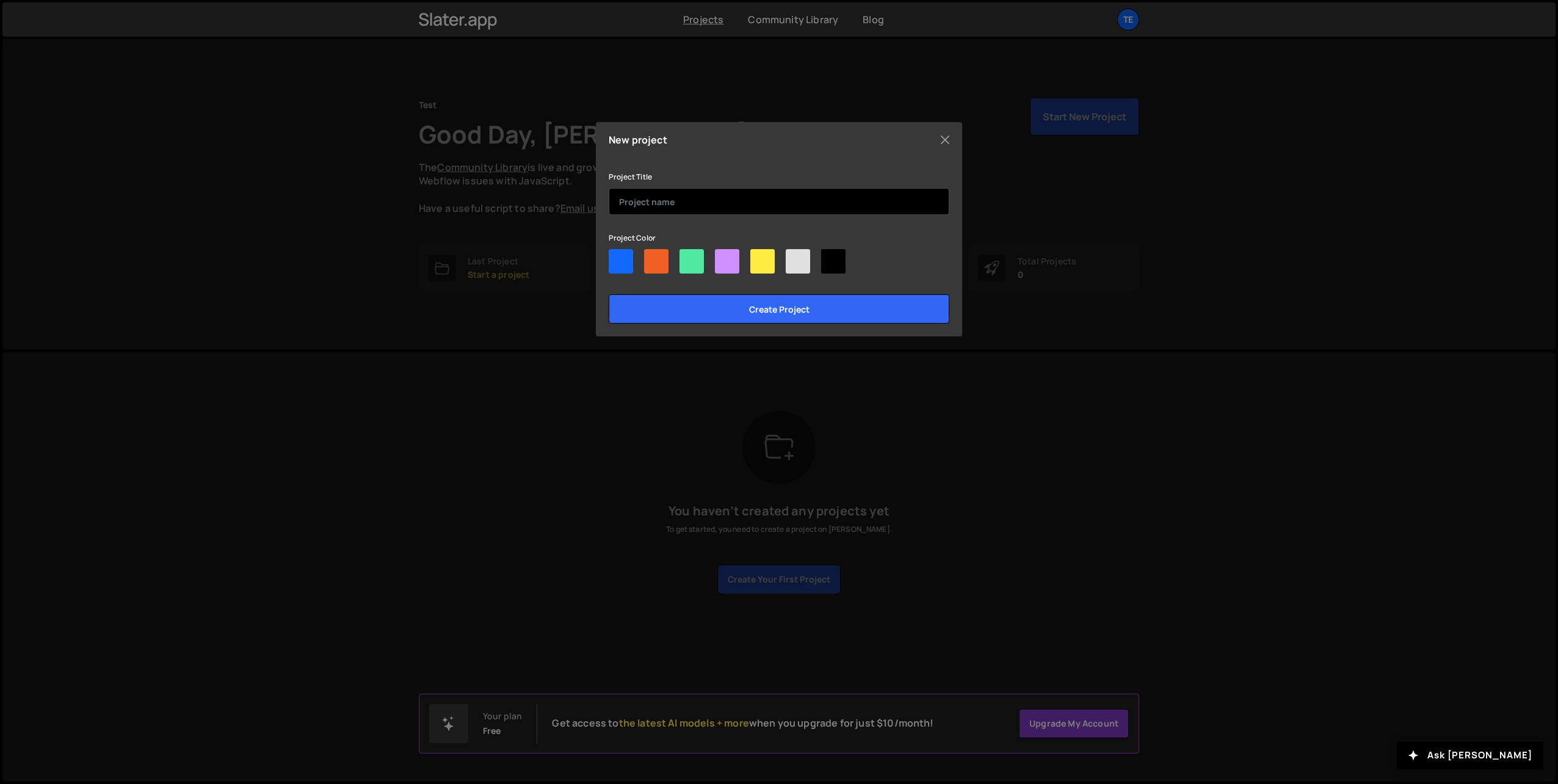
click at [678, 211] on input "text" at bounding box center [779, 201] width 341 height 27
type input "[PERSON_NAME]"
click at [788, 263] on div at bounding box center [797, 261] width 24 height 24
click at [788, 257] on input"] "radio" at bounding box center [790, 253] width 8 height 8
radio input"] "true"
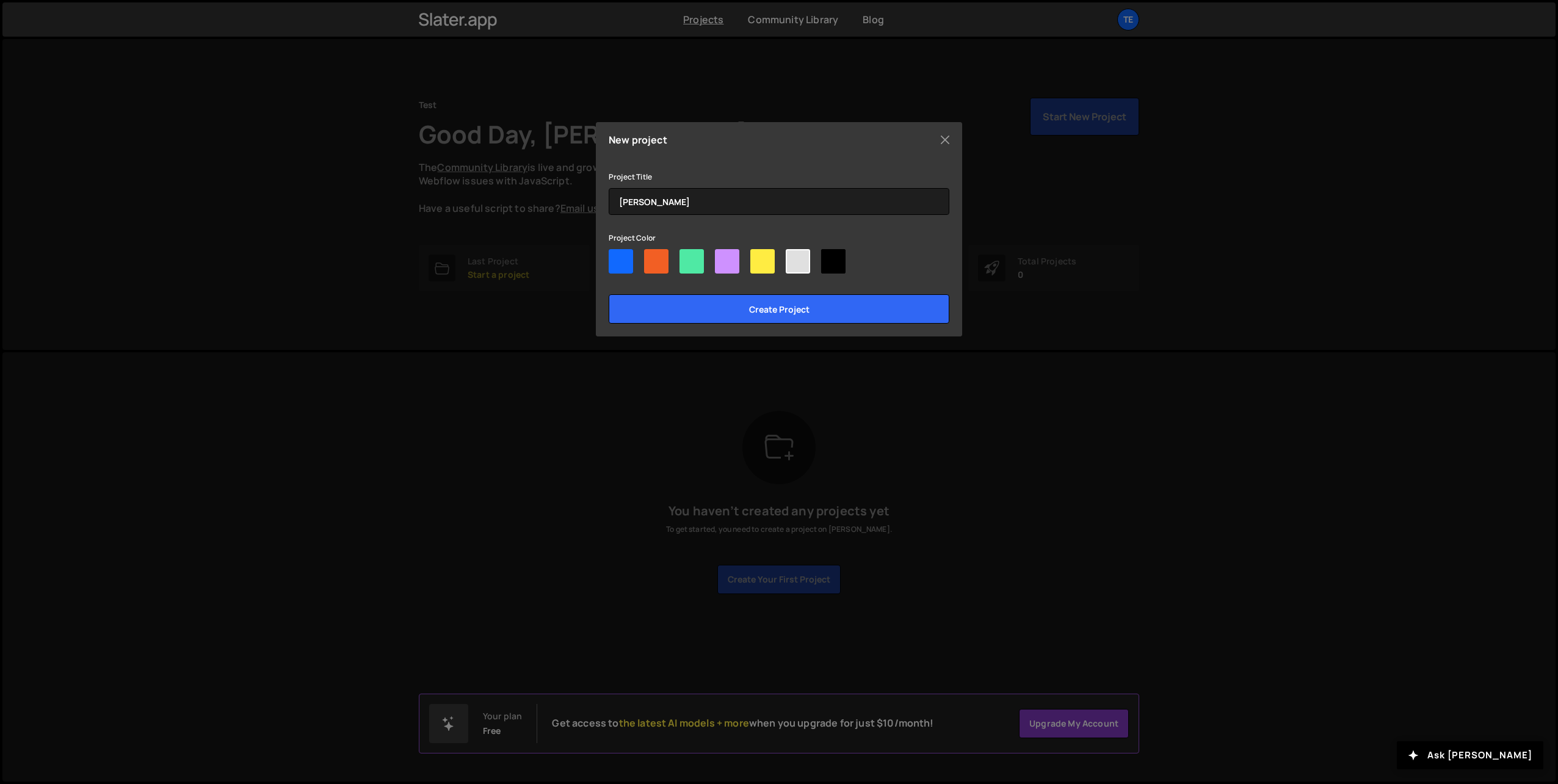
click at [690, 263] on div at bounding box center [691, 261] width 24 height 24
click at [687, 257] on input"] "radio" at bounding box center [683, 253] width 8 height 8
radio input"] "true"
click at [663, 303] on input "Create project" at bounding box center [779, 308] width 341 height 29
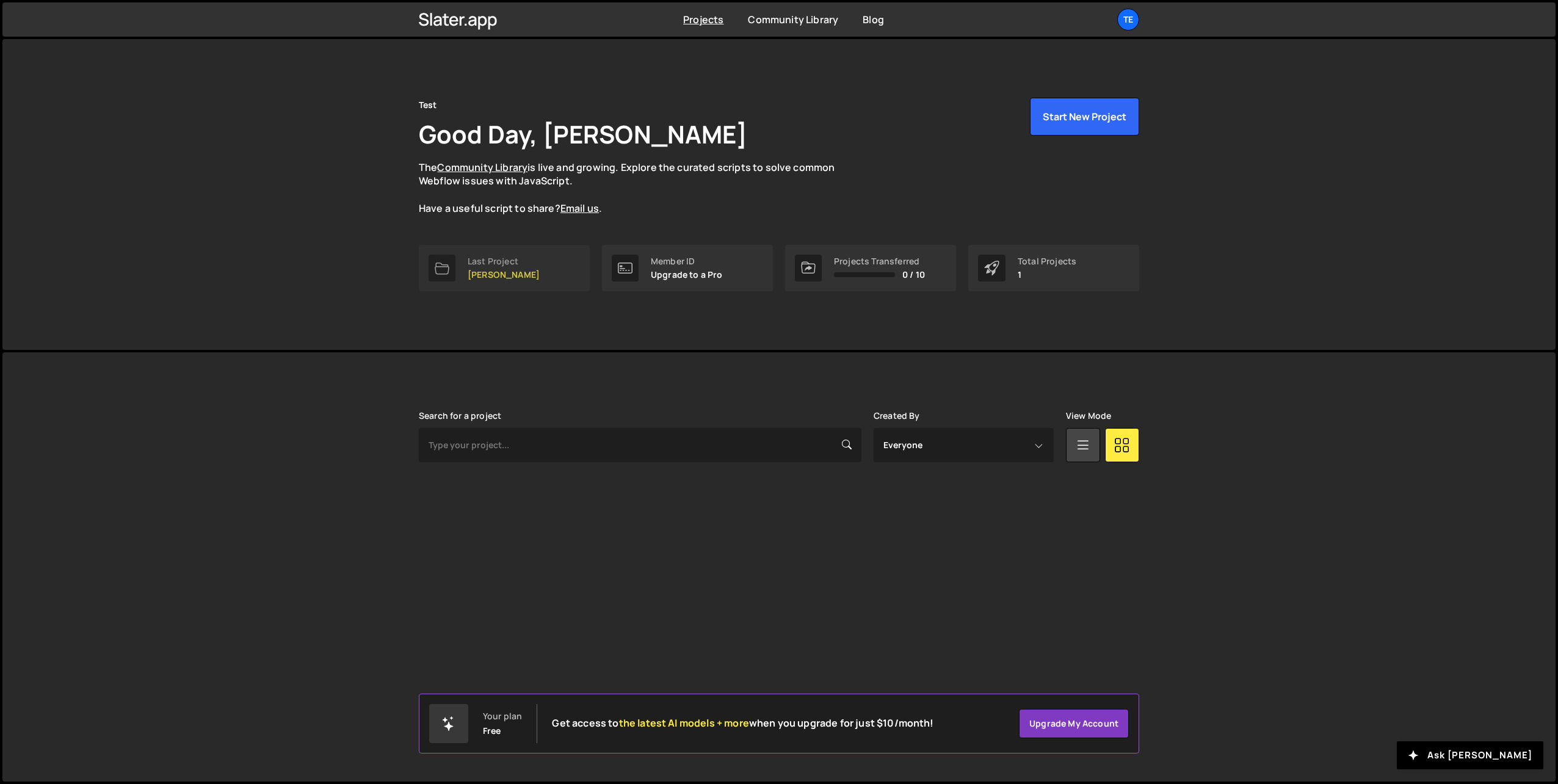
click at [496, 274] on p "[PERSON_NAME]" at bounding box center [503, 274] width 72 height 9
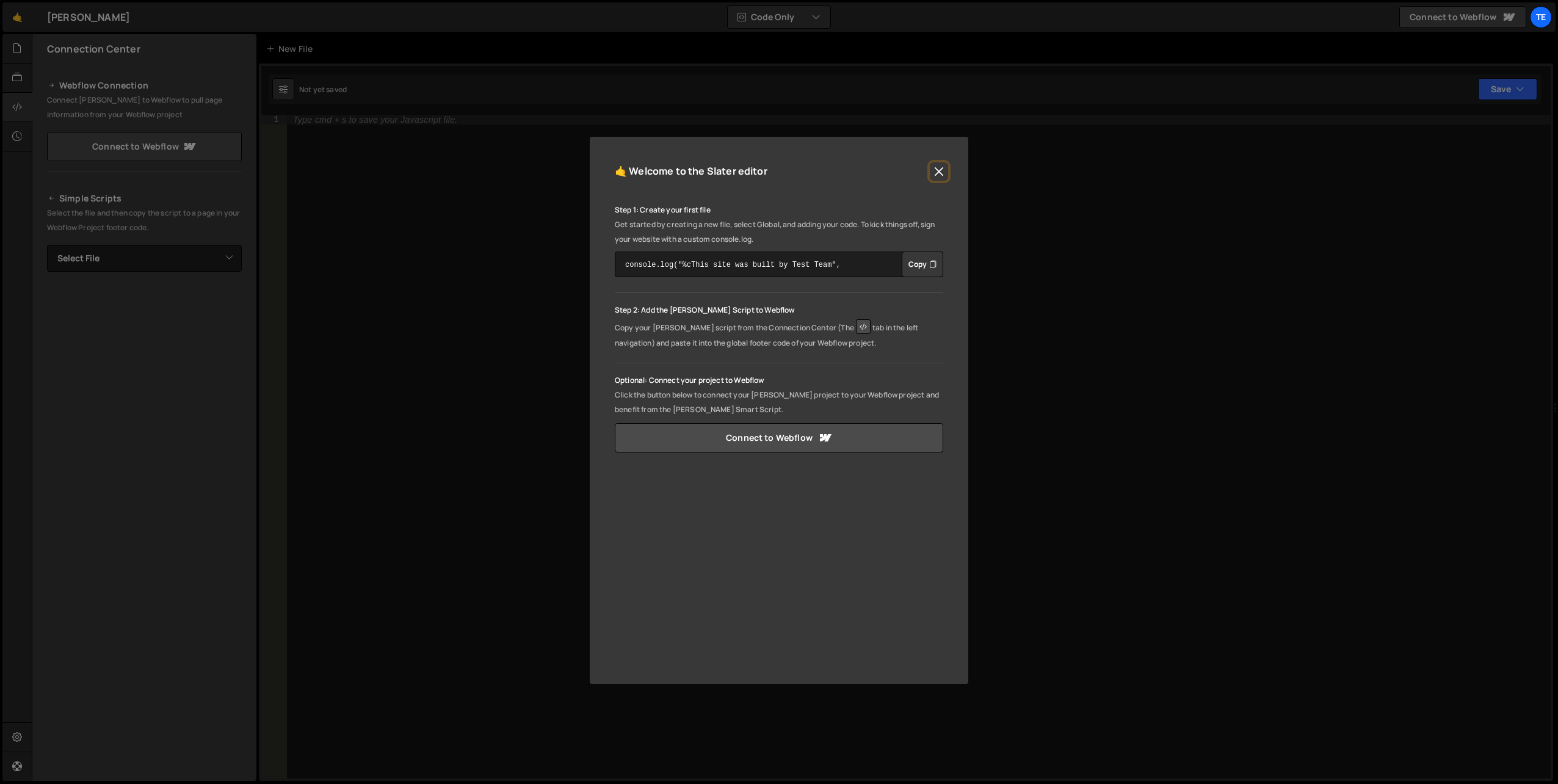
click at [942, 173] on button "Close" at bounding box center [938, 171] width 18 height 18
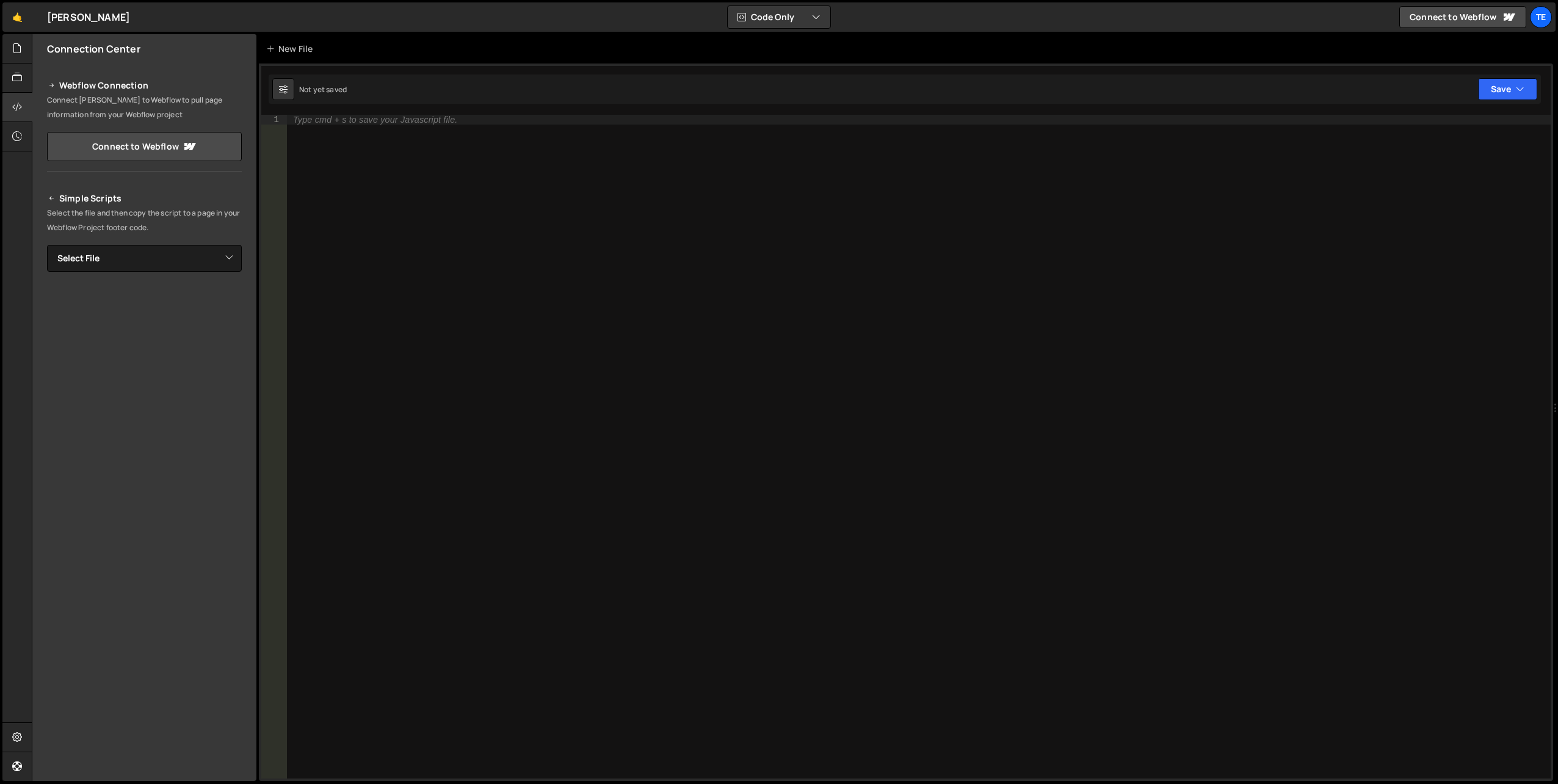
drag, startPoint x: 551, startPoint y: 190, endPoint x: 536, endPoint y: 188, distance: 15.1
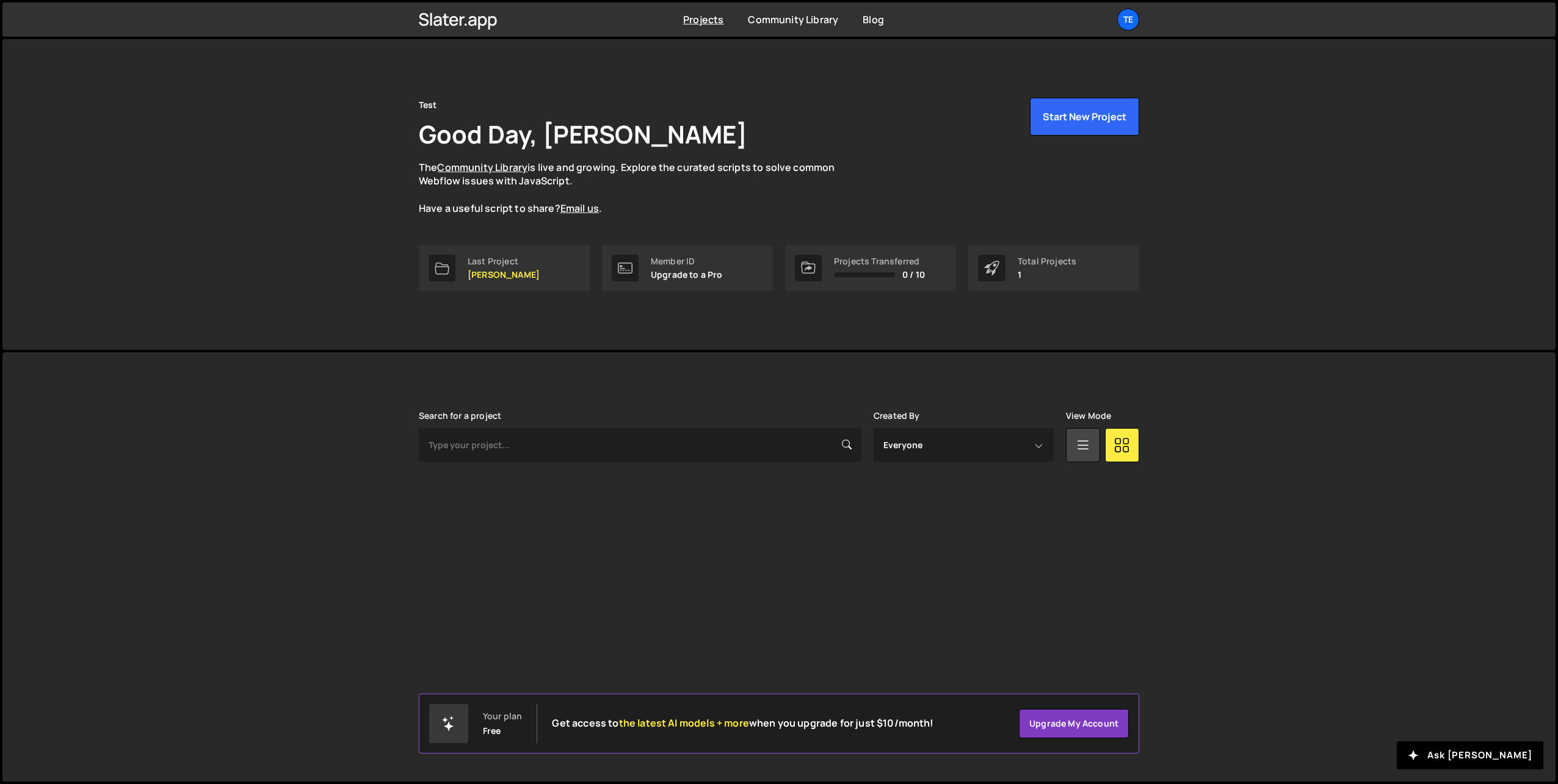
click at [668, 267] on div "Member ID Upgrade to a Pro" at bounding box center [686, 268] width 72 height 23
click at [687, 266] on div "Member ID" at bounding box center [686, 261] width 72 height 9
click at [1034, 268] on div "Total Projects 1" at bounding box center [1047, 268] width 59 height 23
click at [1038, 263] on div "Total Projects" at bounding box center [1047, 261] width 59 height 9
click at [1033, 194] on div "Test Good Day, Pasha Timofeev The Community Library is live and growing. Explor…" at bounding box center [779, 156] width 720 height 118
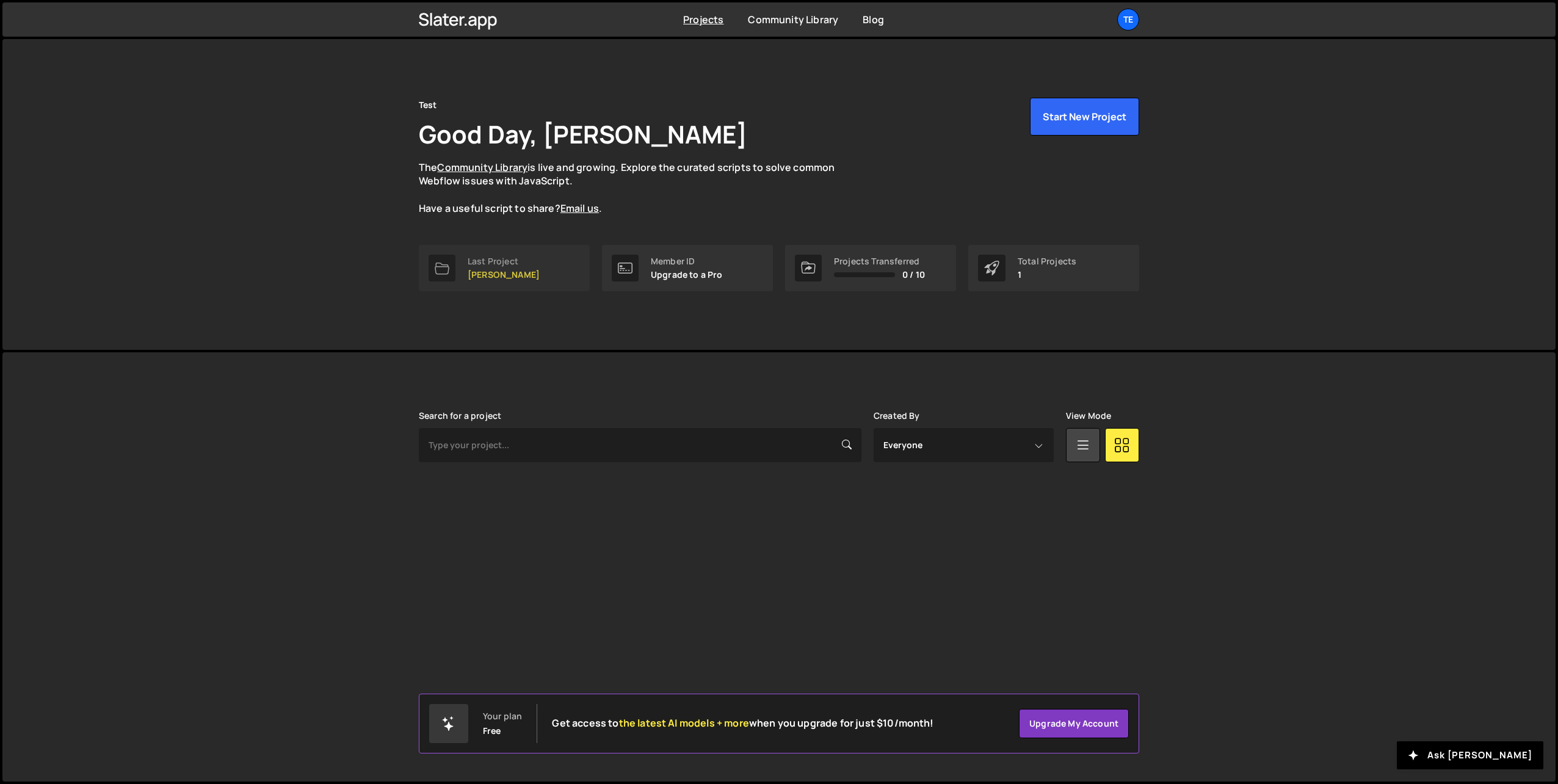
click at [489, 275] on p "[PERSON_NAME]" at bounding box center [503, 274] width 72 height 9
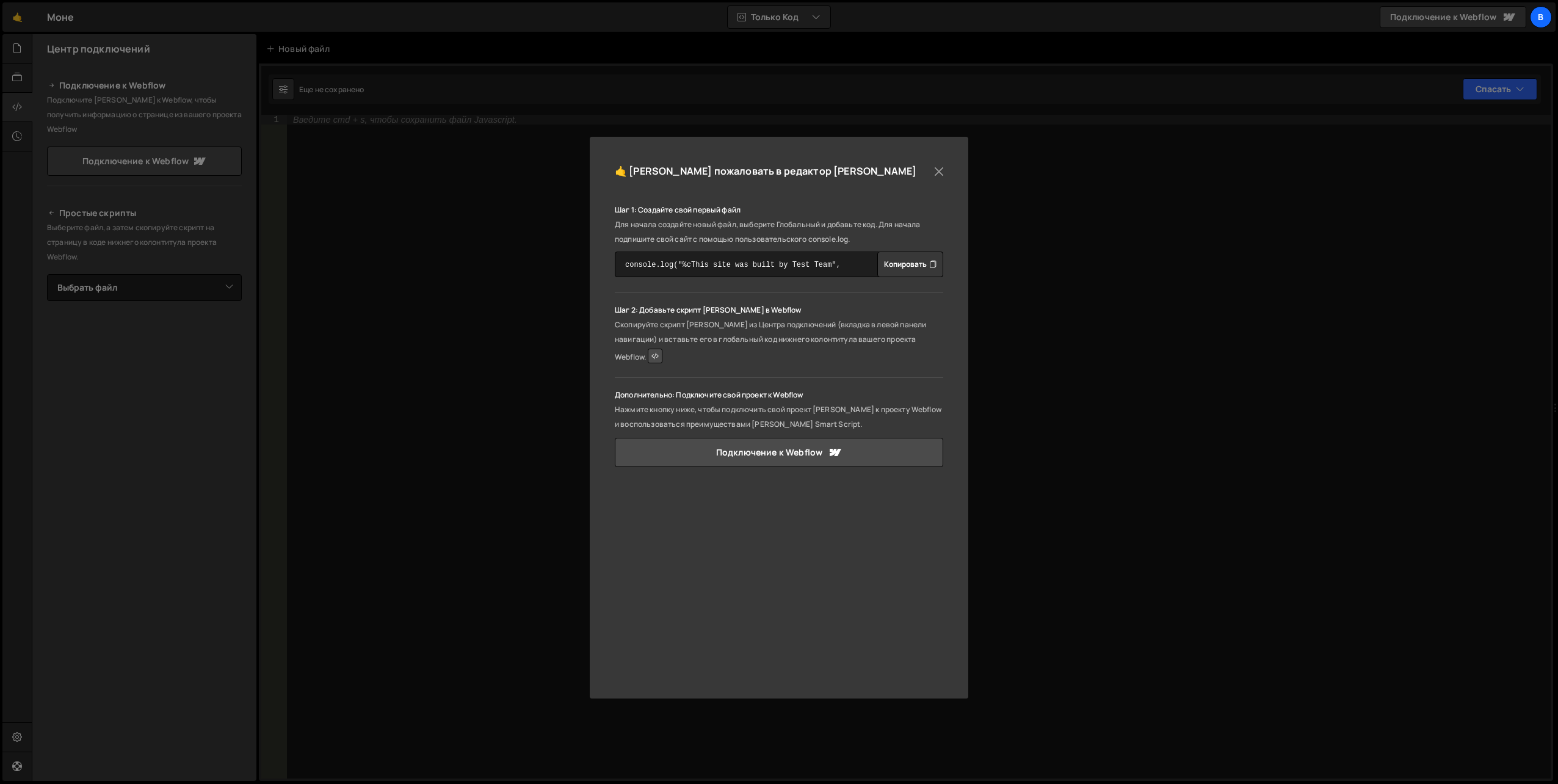
click at [890, 269] on font "Копировать" at bounding box center [905, 264] width 43 height 13
click at [909, 259] on font "Копировать" at bounding box center [905, 264] width 43 height 13
click at [936, 169] on button "Закрывать" at bounding box center [938, 171] width 18 height 18
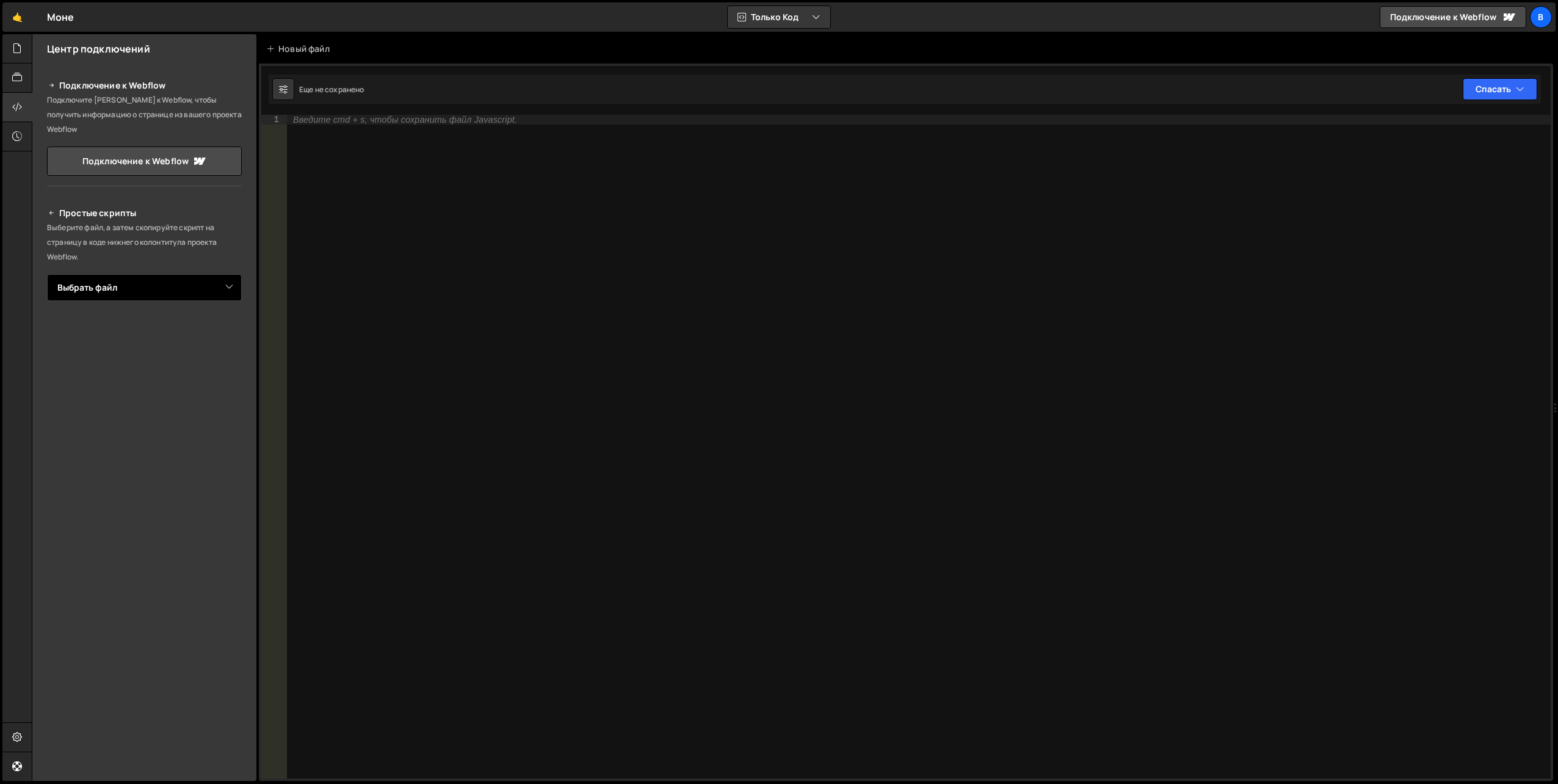
click at [205, 274] on select "Выбрать файл" at bounding box center [144, 288] width 195 height 27
click at [13, 77] on icon at bounding box center [17, 77] width 9 height 13
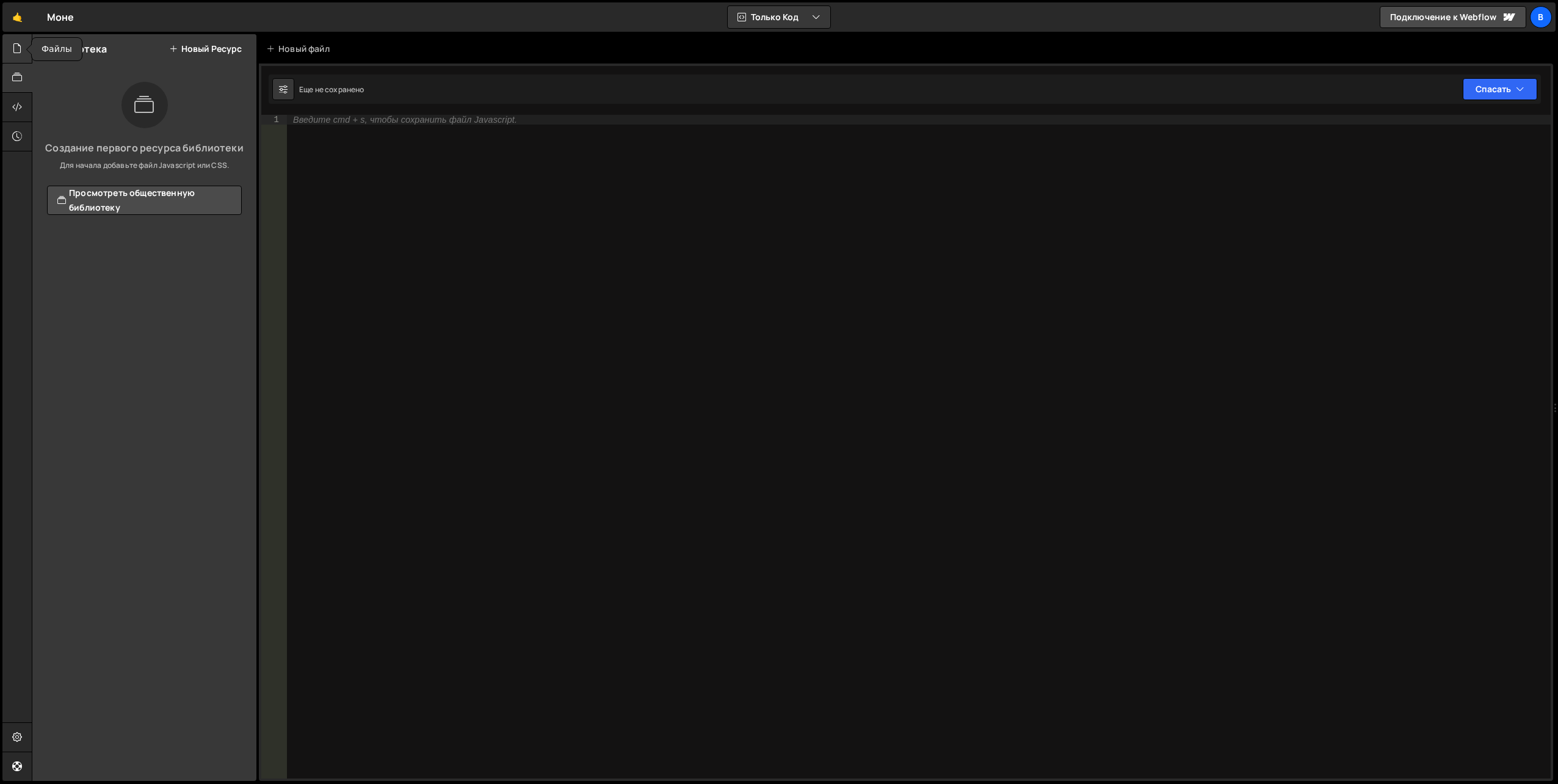
click at [13, 42] on icon at bounding box center [17, 48] width 9 height 13
click at [205, 50] on font "Новый файл" at bounding box center [217, 48] width 52 height 9
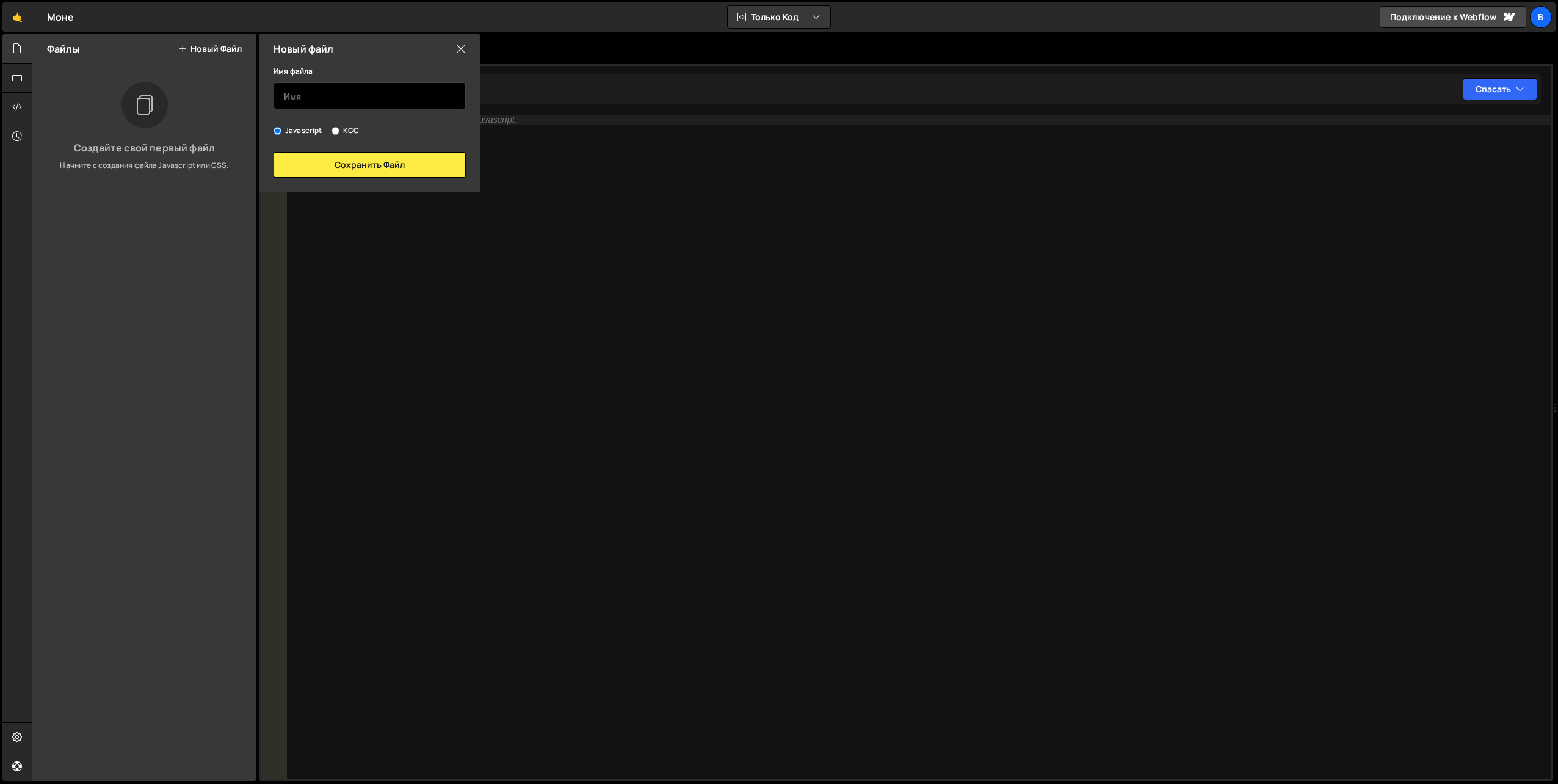
click at [311, 96] on input "text" at bounding box center [370, 95] width 192 height 27
type input "t"
type input "script"
click at [356, 166] on button "Сохранить файл" at bounding box center [370, 164] width 192 height 26
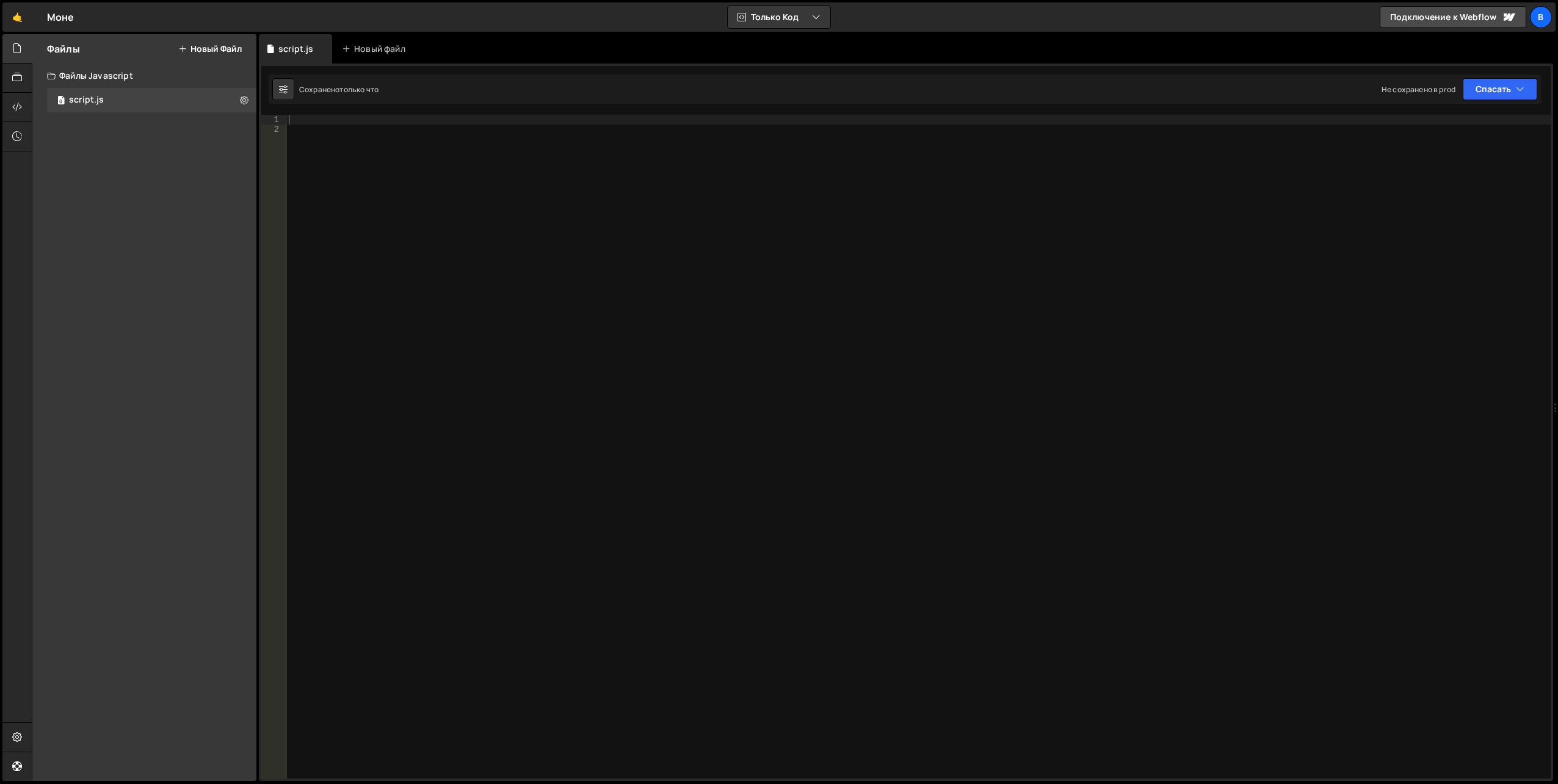
click at [185, 41] on div "Файлы Новый файл" at bounding box center [144, 48] width 224 height 29
click at [174, 45] on div "Файлы Новый файл" at bounding box center [144, 48] width 224 height 29
click at [182, 48] on icon at bounding box center [182, 48] width 9 height 9
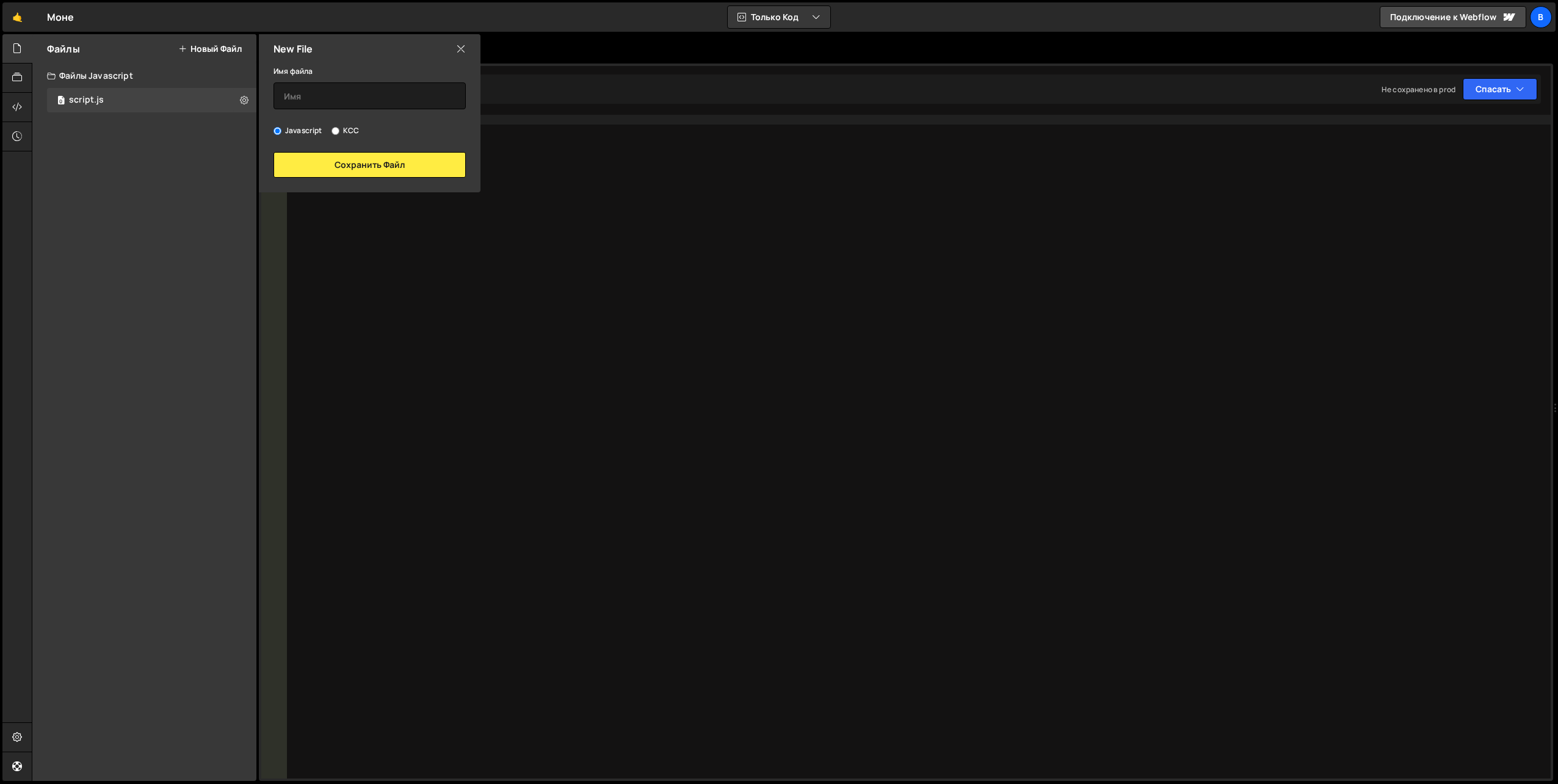
click at [333, 130] on input "КСС" at bounding box center [335, 131] width 8 height 8
radio input "true"
click at [332, 96] on input "text" at bounding box center [370, 95] width 192 height 27
type input "style"
click at [338, 162] on button "Сохранить файл" at bounding box center [370, 164] width 192 height 26
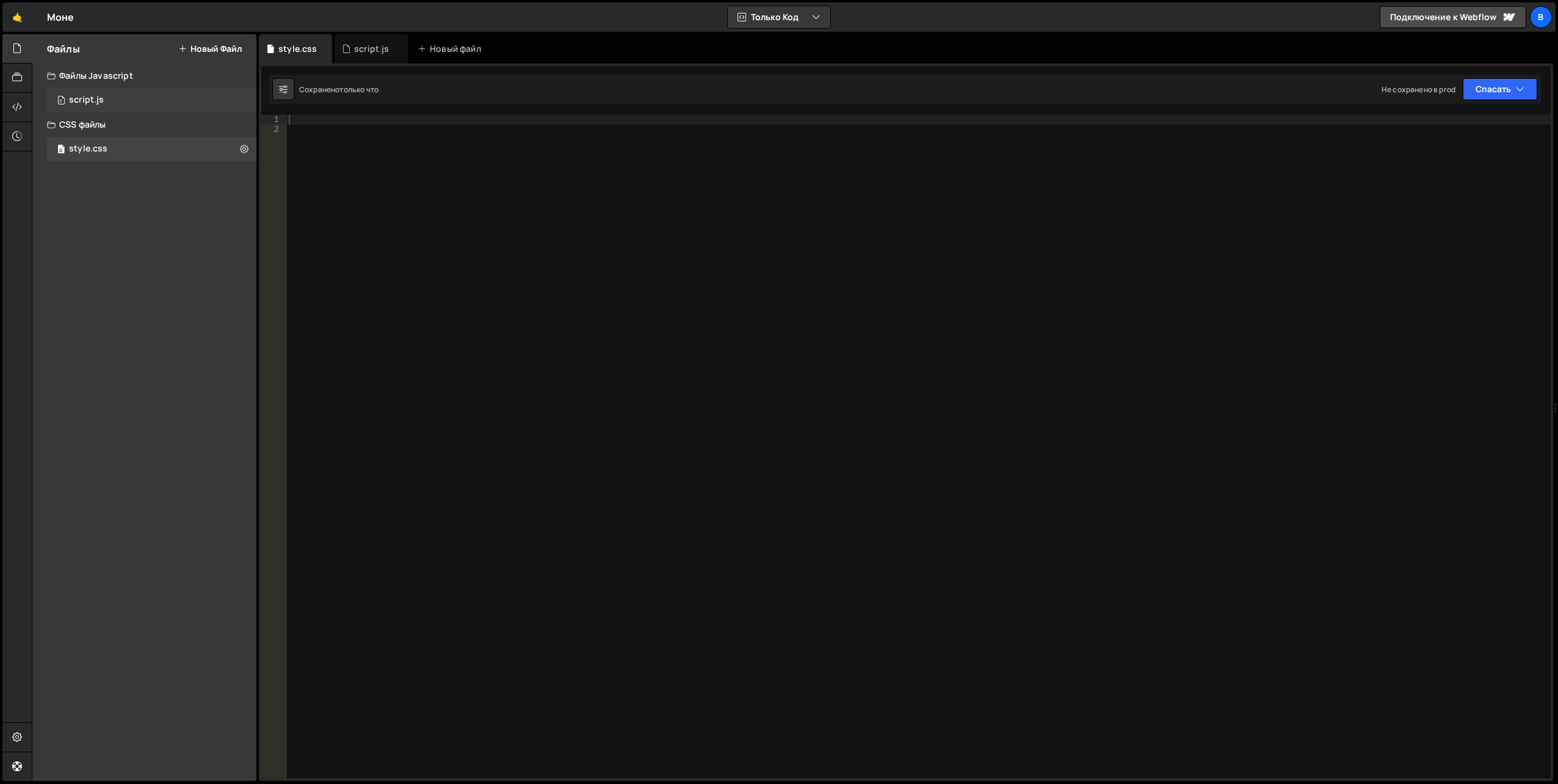
click at [106, 103] on div "0 script.js 0" at bounding box center [152, 99] width 210 height 24
click at [18, 110] on icon at bounding box center [17, 106] width 9 height 13
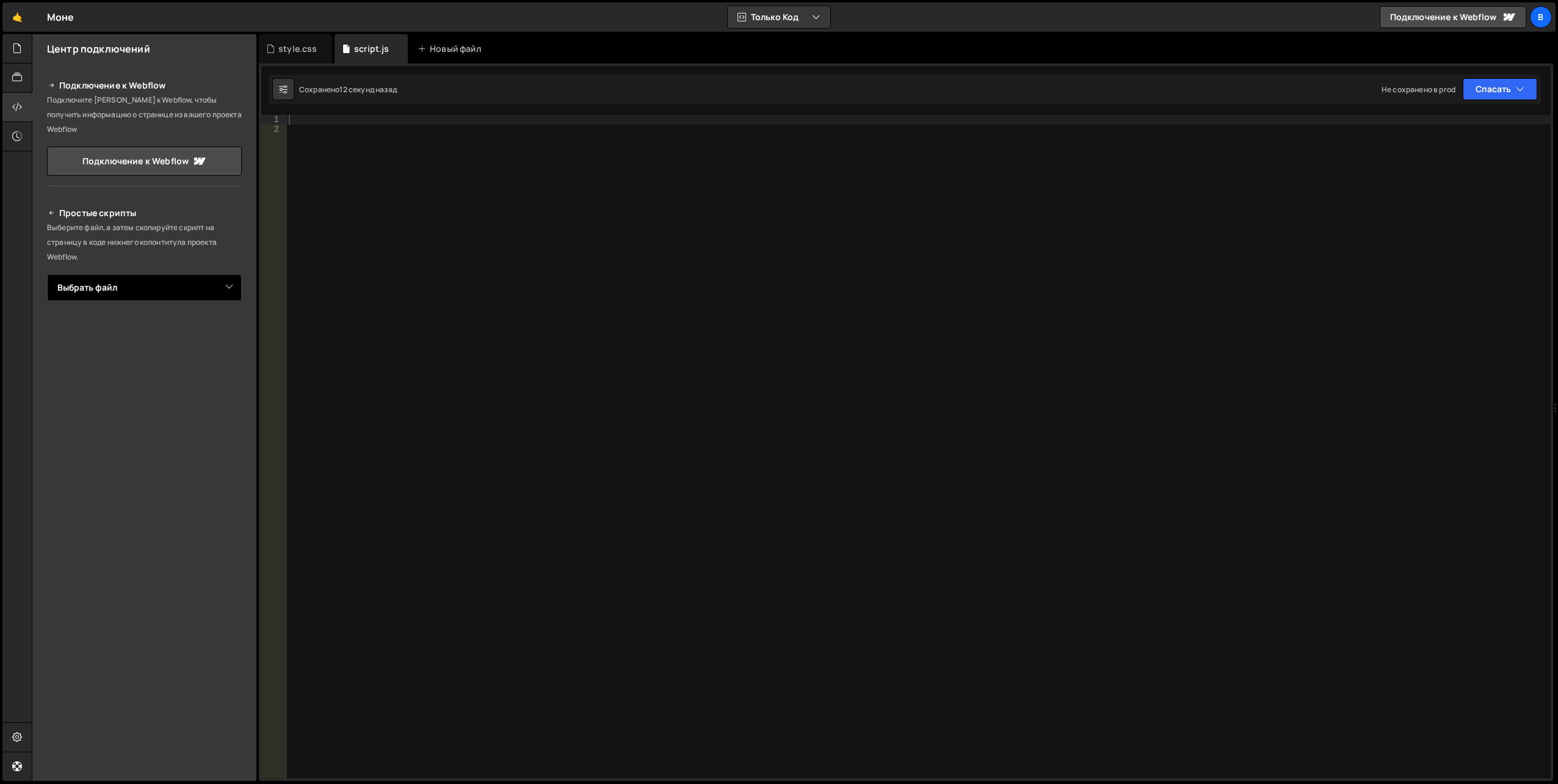
click at [185, 274] on select "Выбрать файл script.js style.css" at bounding box center [144, 288] width 195 height 27
click at [47, 274] on select "Выбрать файл script.js style.css" at bounding box center [144, 288] width 195 height 27
click at [155, 274] on select "Выбрать файл script.js style.css" at bounding box center [144, 288] width 195 height 27
click at [47, 274] on select "Выбрать файл script.js style.css" at bounding box center [144, 288] width 195 height 27
click at [124, 274] on select "Выбрать файл script.js style.css" at bounding box center [144, 288] width 195 height 27
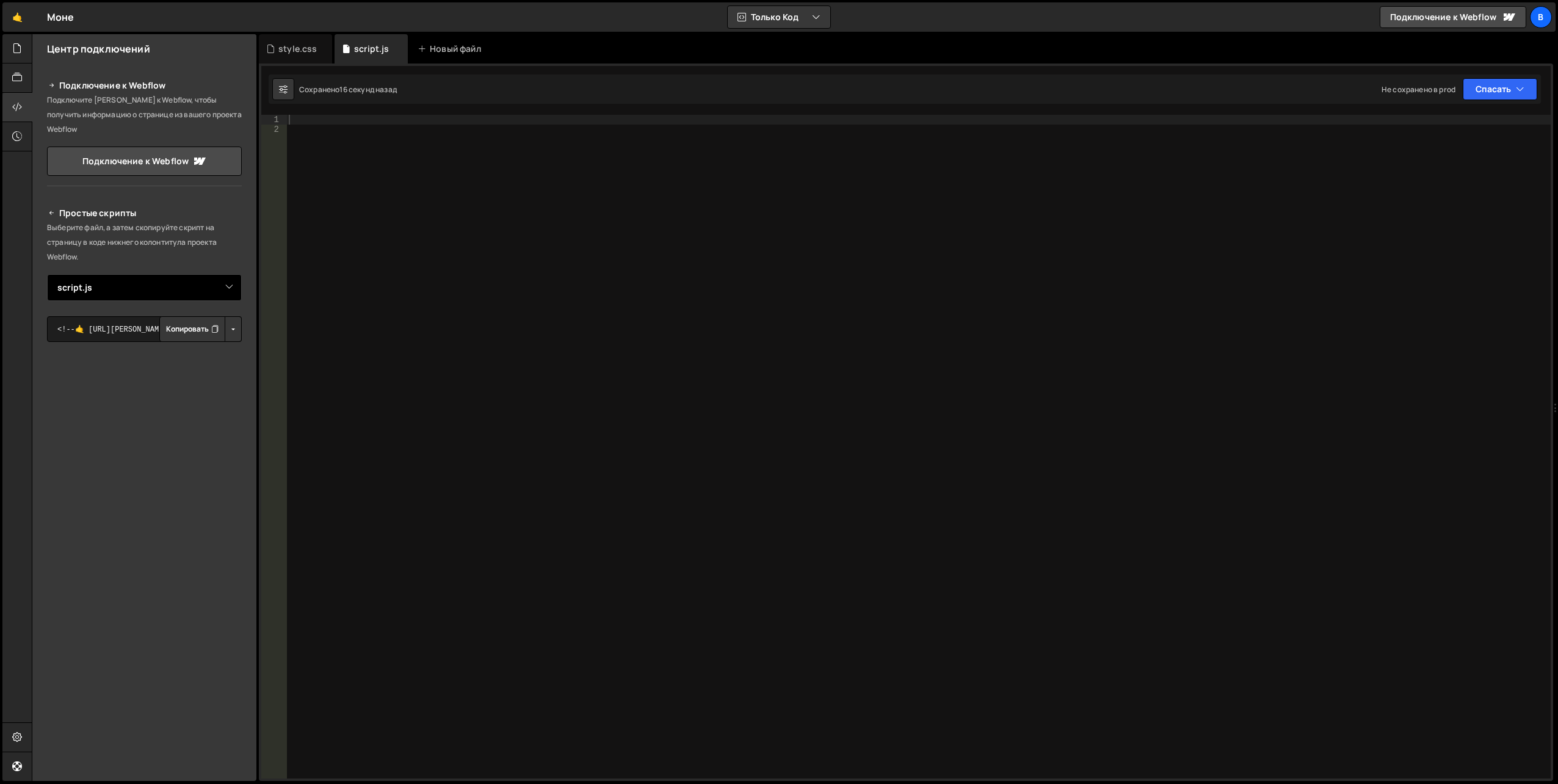
click at [47, 274] on select "Выбрать файл script.js style.css" at bounding box center [144, 288] width 195 height 27
click at [194, 323] on font "Копировать" at bounding box center [187, 329] width 43 height 13
click at [230, 275] on select "Выбрать файл script.js style.css" at bounding box center [144, 288] width 195 height 27
select select "47744"
click at [47, 274] on select "Выбрать файл script.js style.css" at bounding box center [144, 288] width 195 height 27
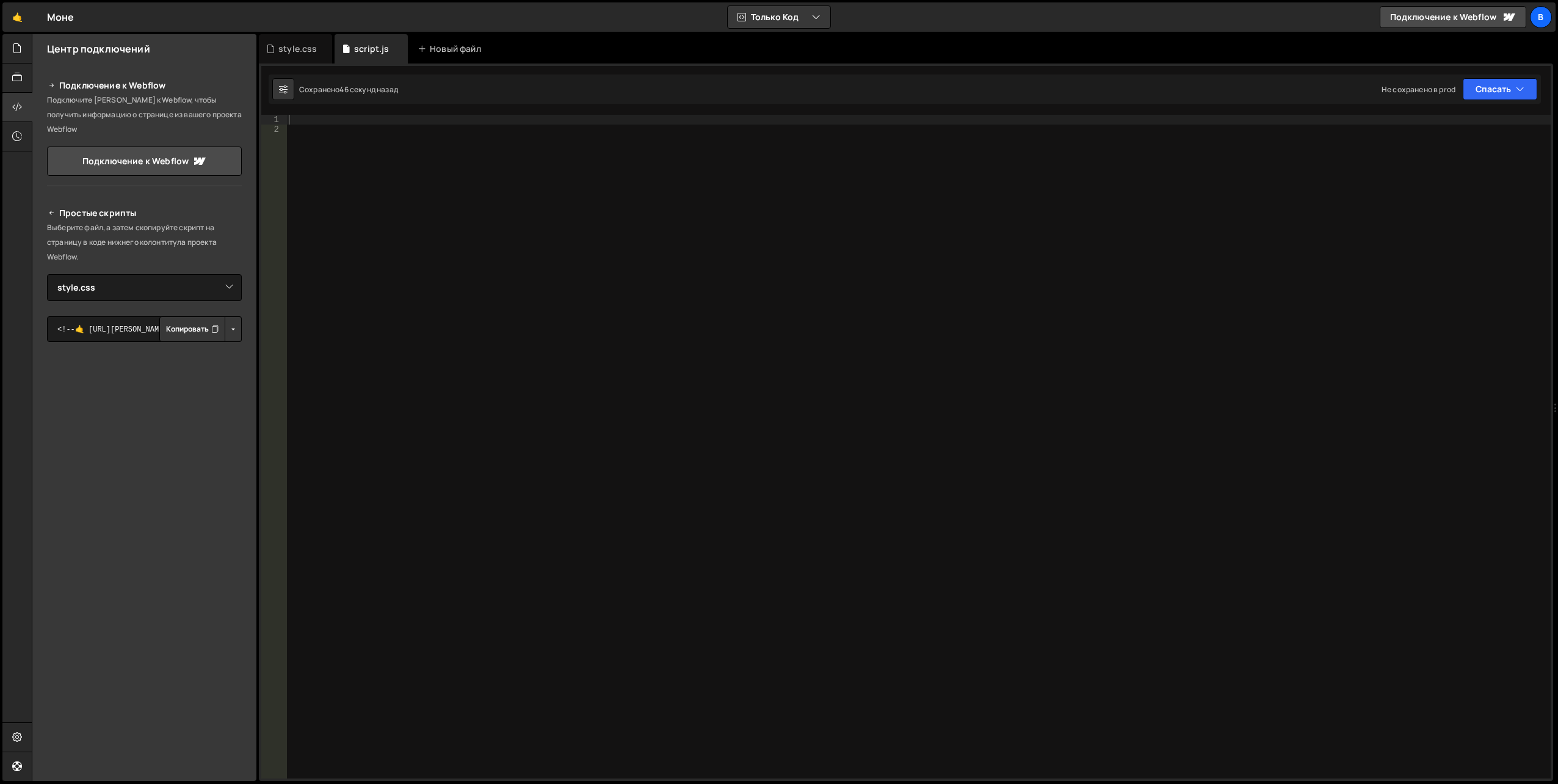
click at [170, 323] on font "Копировать" at bounding box center [187, 329] width 43 height 13
click at [107, 222] on p "Выберите файл, а затем скопируйте скрипт на страницу в коде нижнего колонтитула…" at bounding box center [144, 242] width 195 height 44
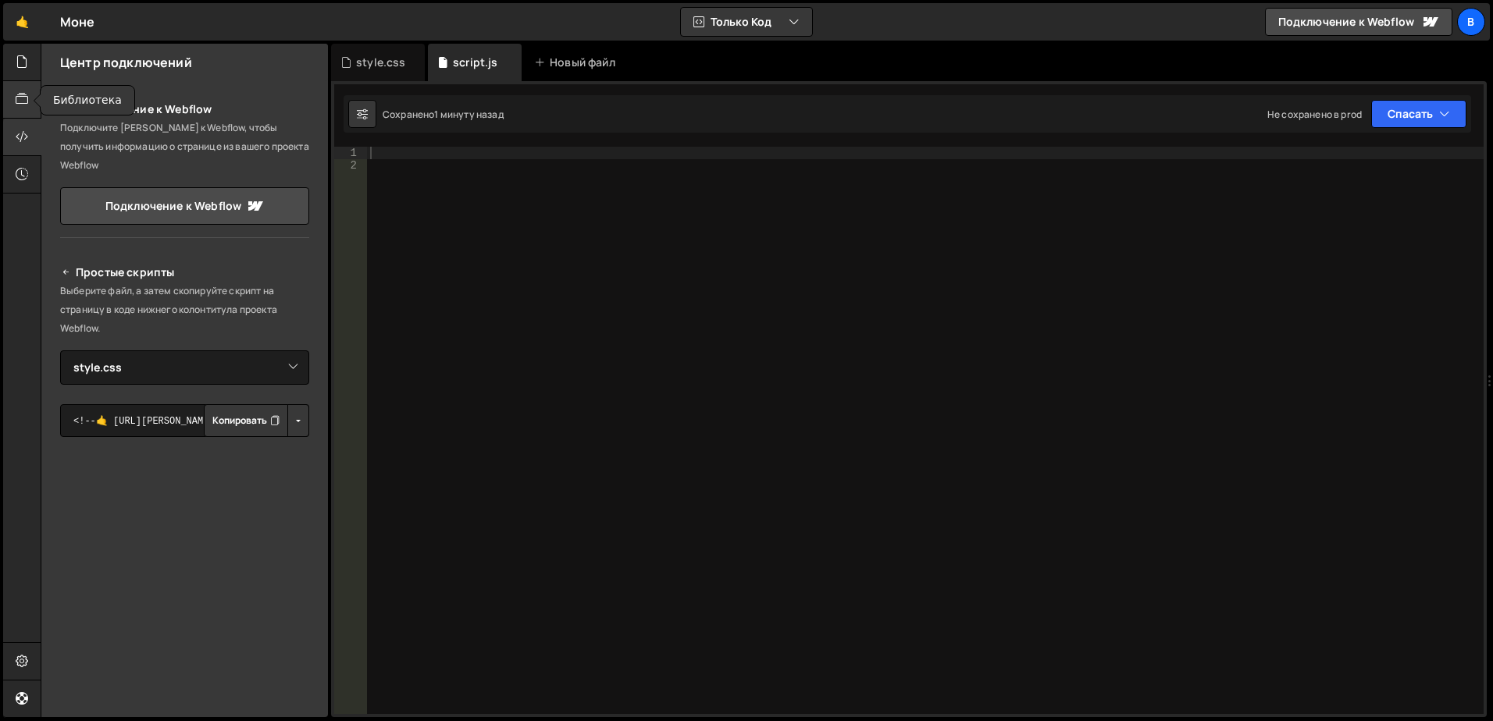
click at [31, 97] on div at bounding box center [22, 99] width 38 height 37
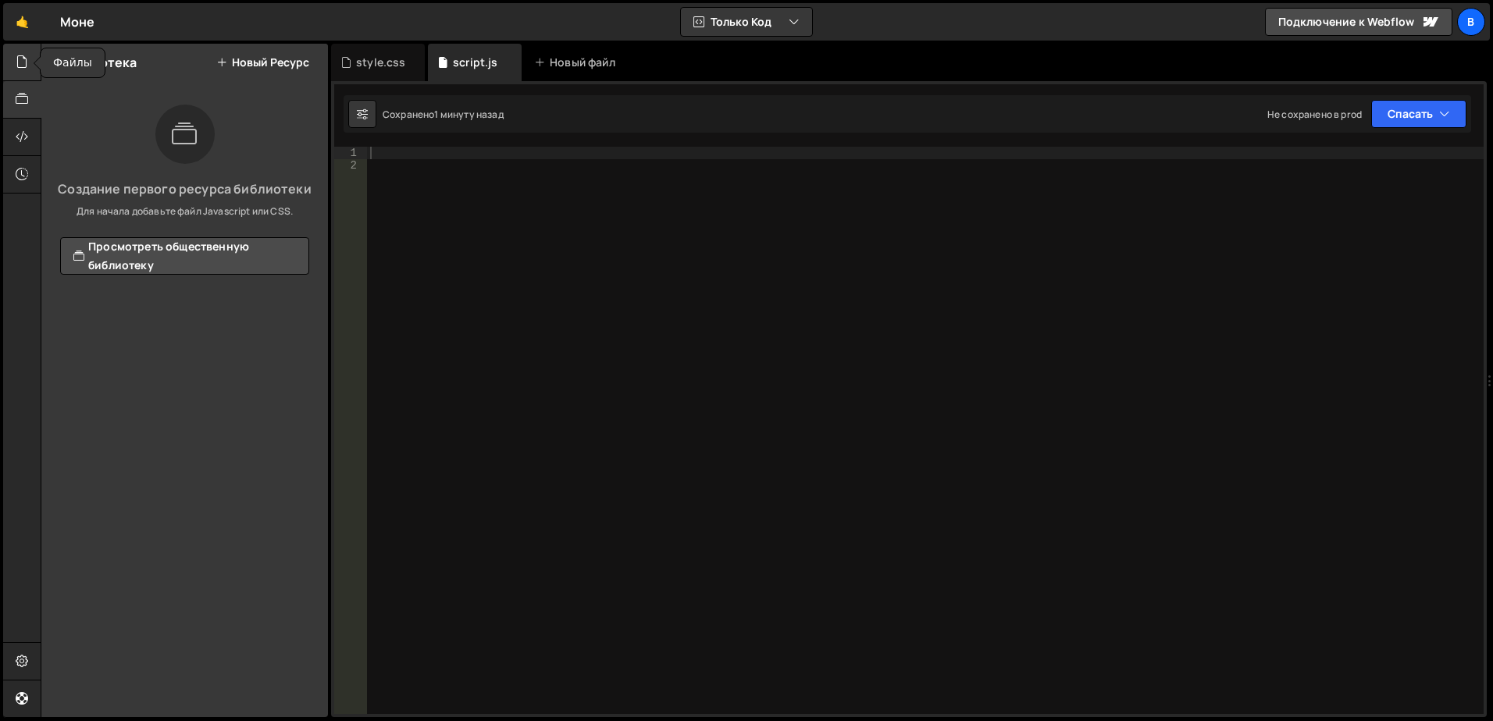
click at [21, 64] on icon at bounding box center [22, 61] width 12 height 17
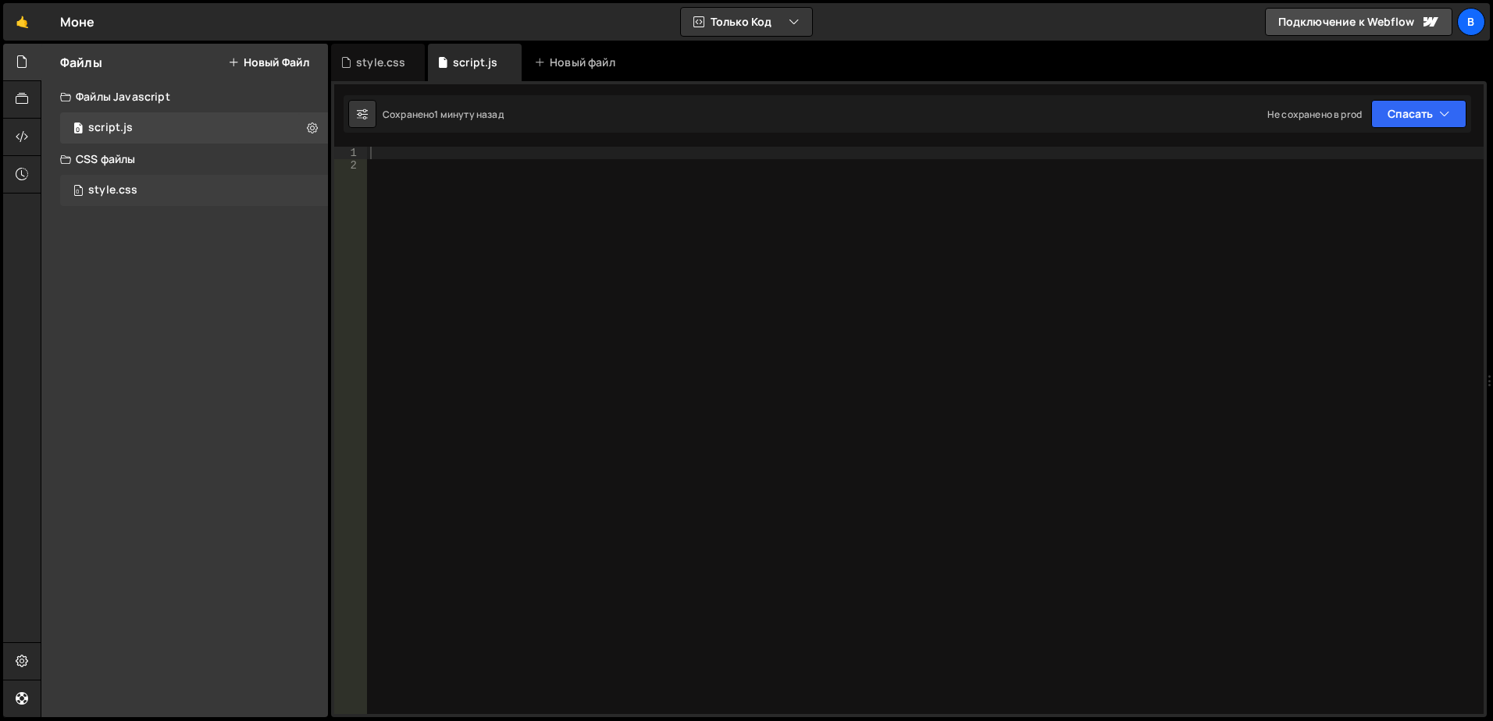
click at [133, 185] on div "style.css" at bounding box center [112, 190] width 49 height 14
click at [141, 130] on div "0 script.js 0" at bounding box center [194, 127] width 268 height 31
click at [142, 190] on div "0 style.css 0" at bounding box center [194, 190] width 268 height 31
click at [461, 166] on div at bounding box center [925, 443] width 1117 height 593
click at [442, 152] on div at bounding box center [925, 443] width 1117 height 593
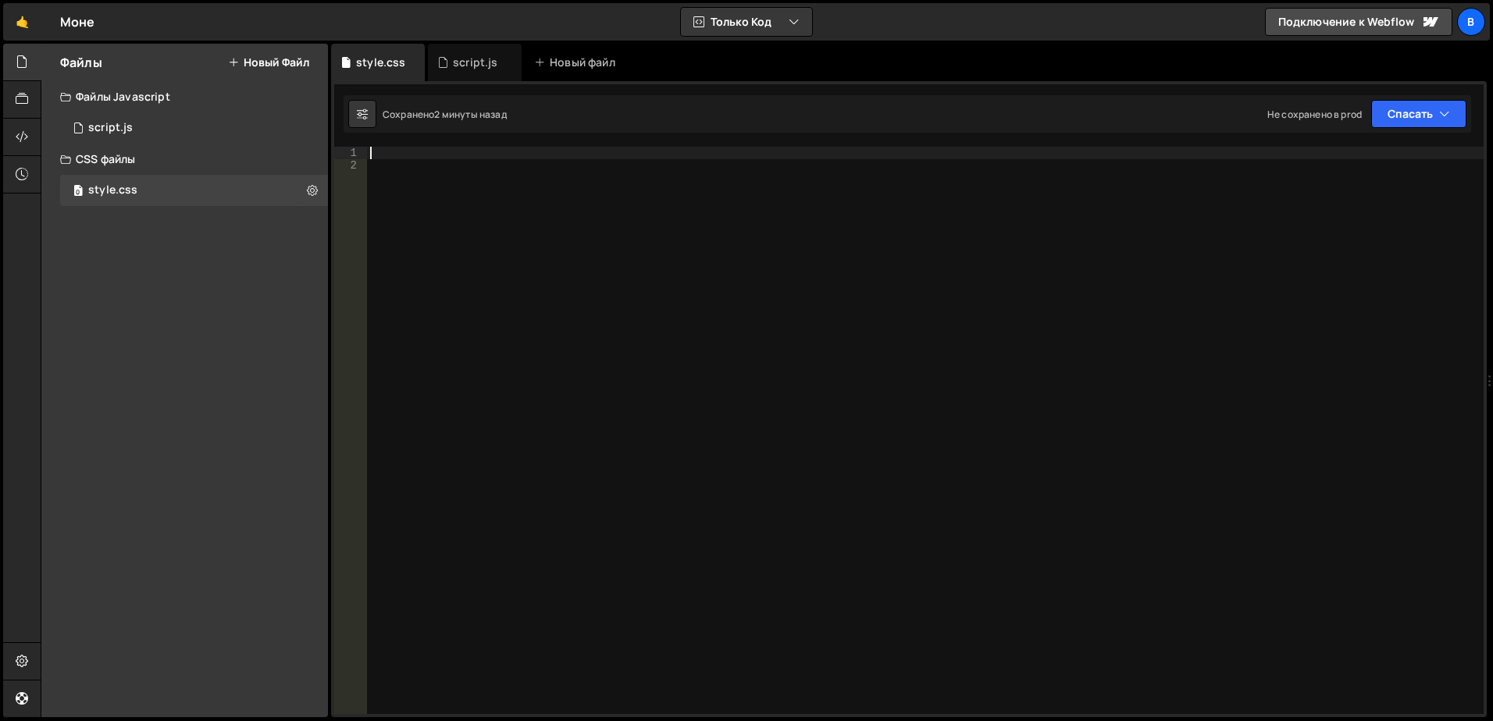
paste textarea "hero__content"
type textarea "hero__content"
paste textarea "hero__content"
type textarea ".hero__content {"
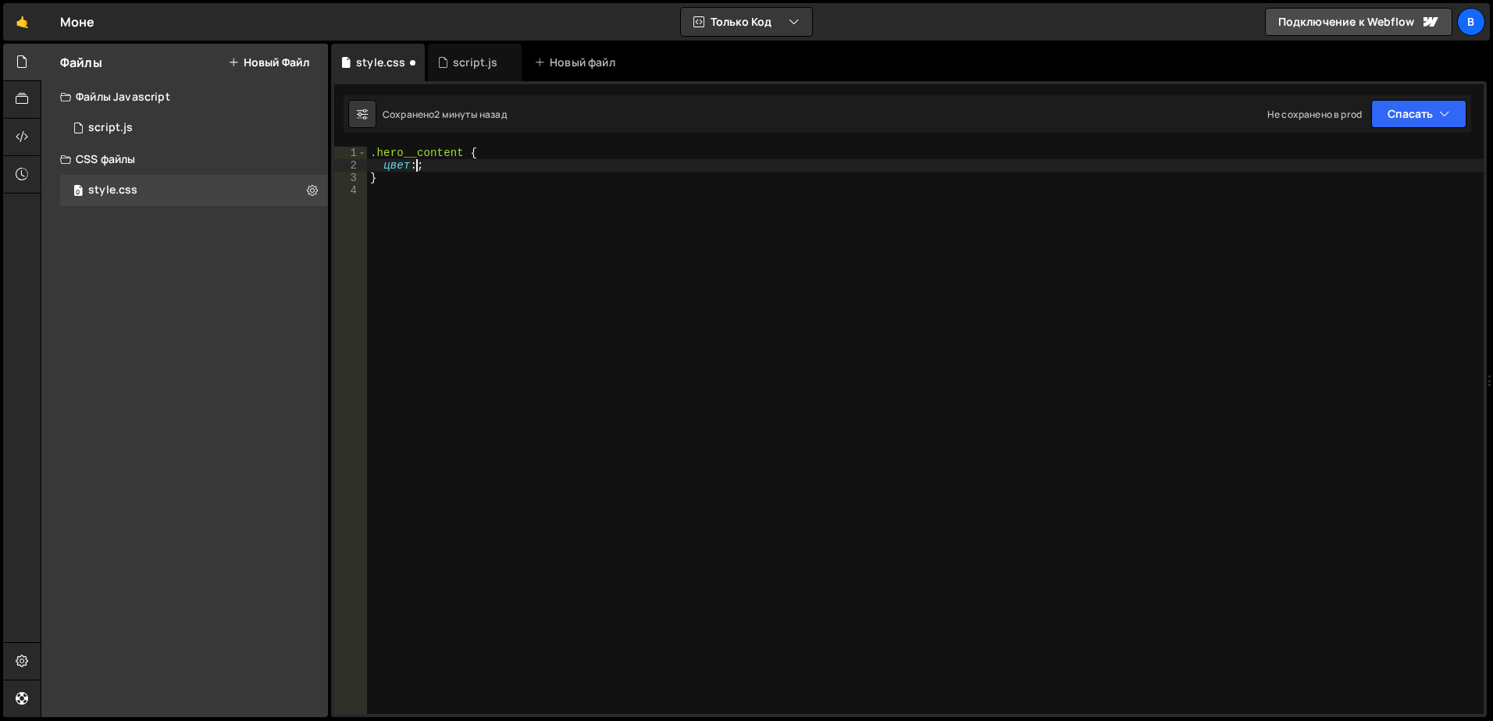
scroll to position [0, 36]
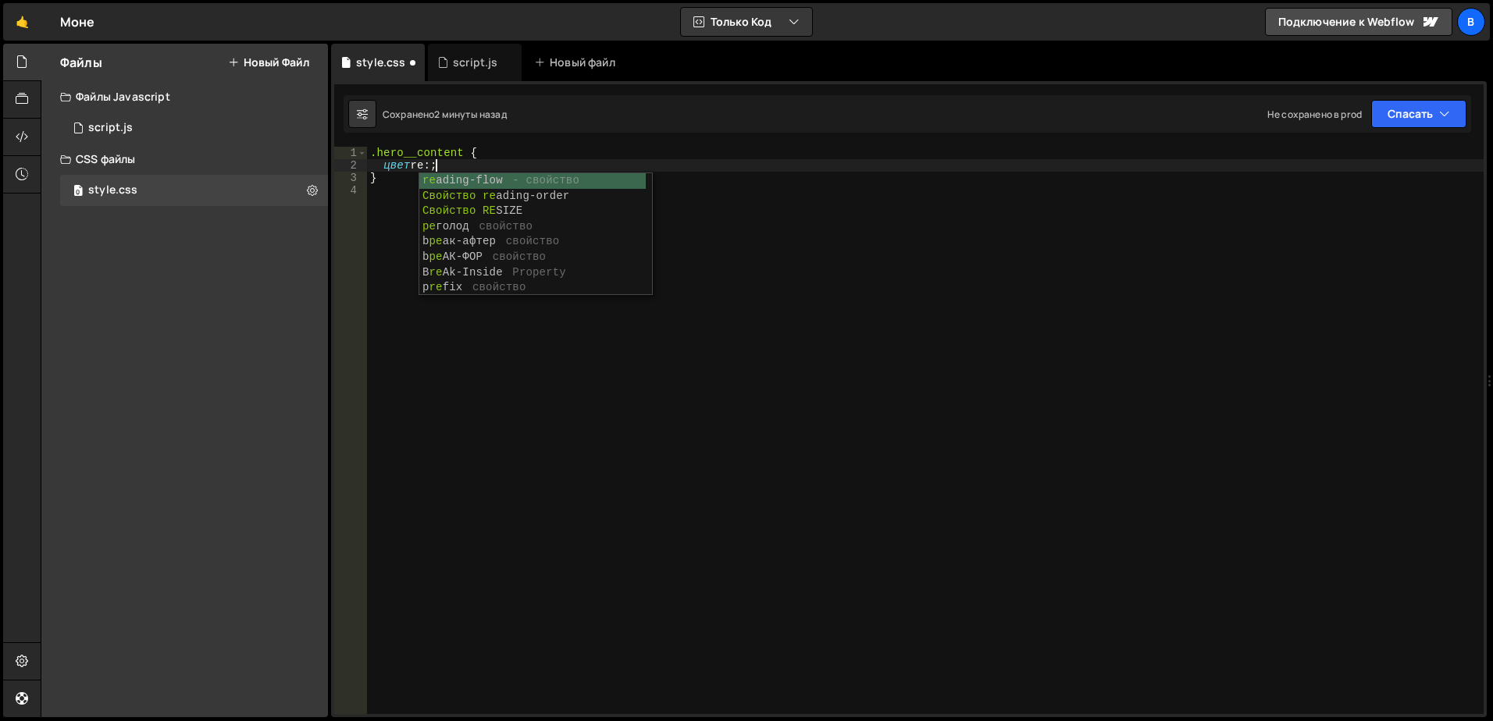
type textarea "color red:;"
click at [839, 228] on div ".hero__content { Цветовая сетка : }" at bounding box center [925, 443] width 1117 height 593
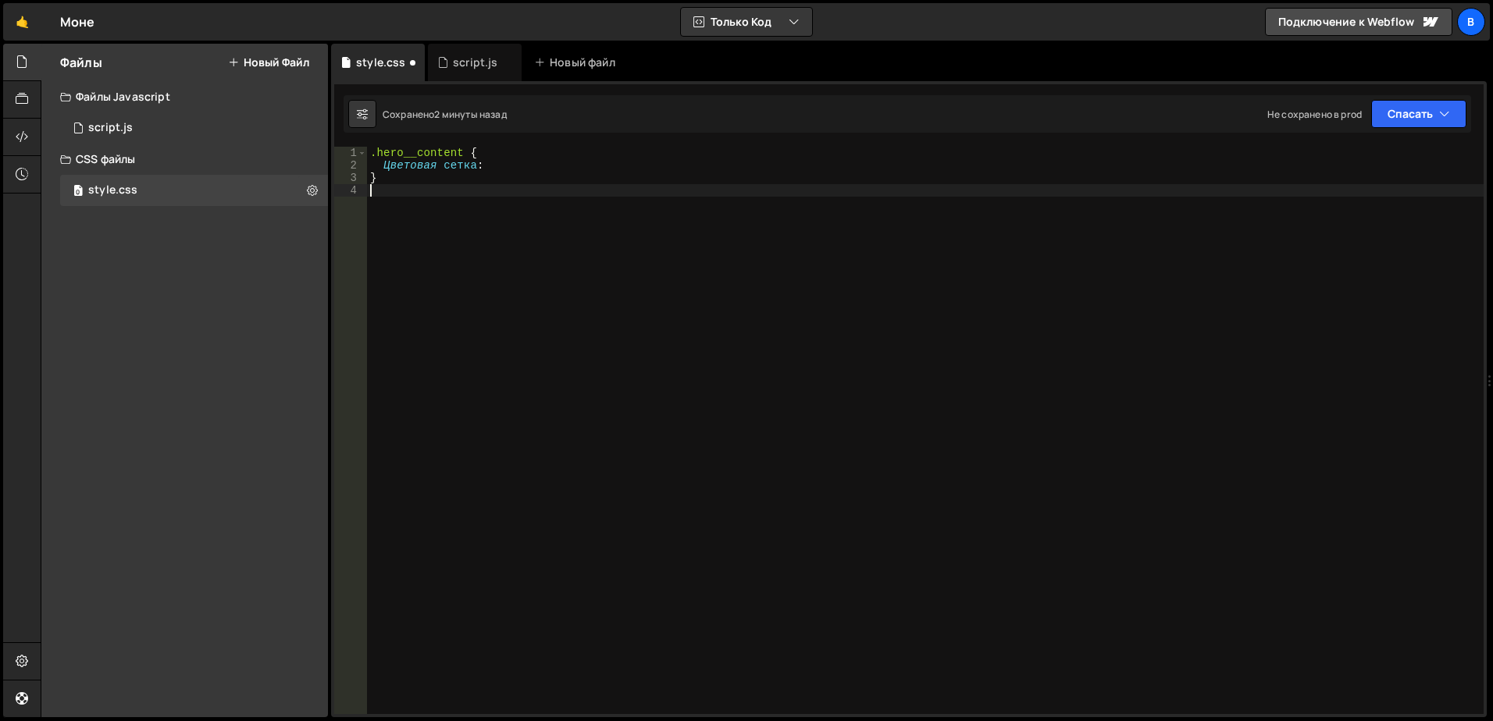
scroll to position [0, 0]
click at [426, 167] on div ".hero__content { color red :; }" at bounding box center [925, 443] width 1117 height 593
click at [433, 166] on div ".hero__content { color red :; }" at bounding box center [925, 443] width 1117 height 593
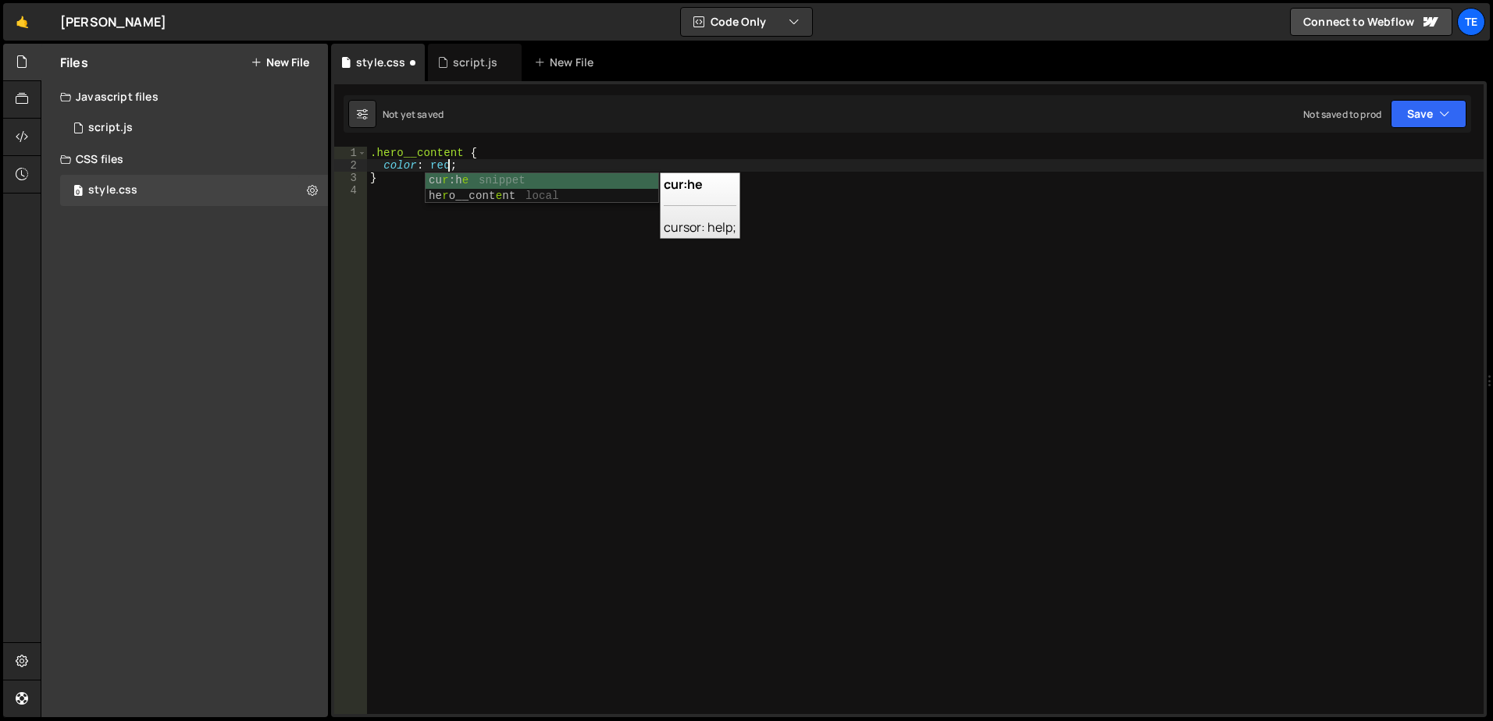
type textarea "color: red;"
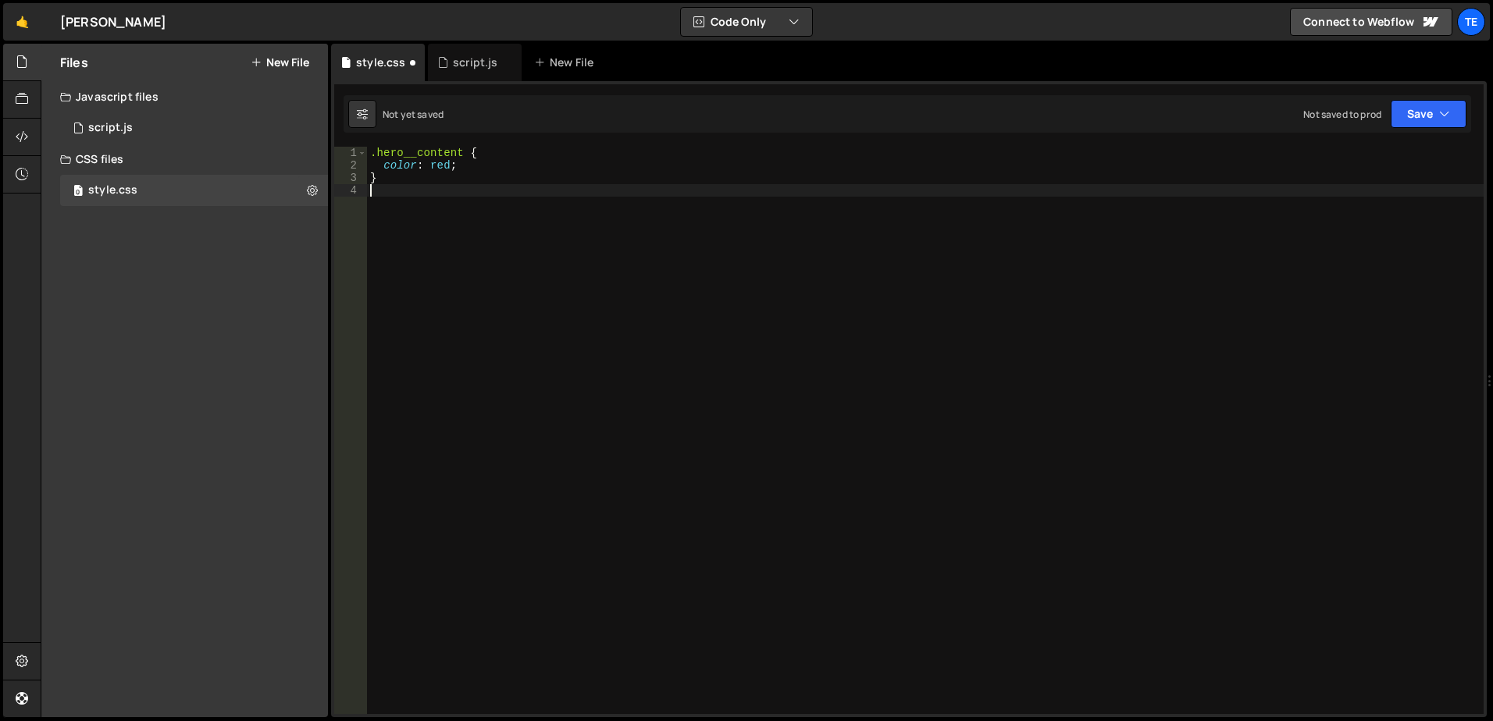
click at [448, 219] on div ".hero__content { color : red ; }" at bounding box center [925, 443] width 1117 height 593
click at [1457, 104] on button "Save" at bounding box center [1429, 114] width 76 height 28
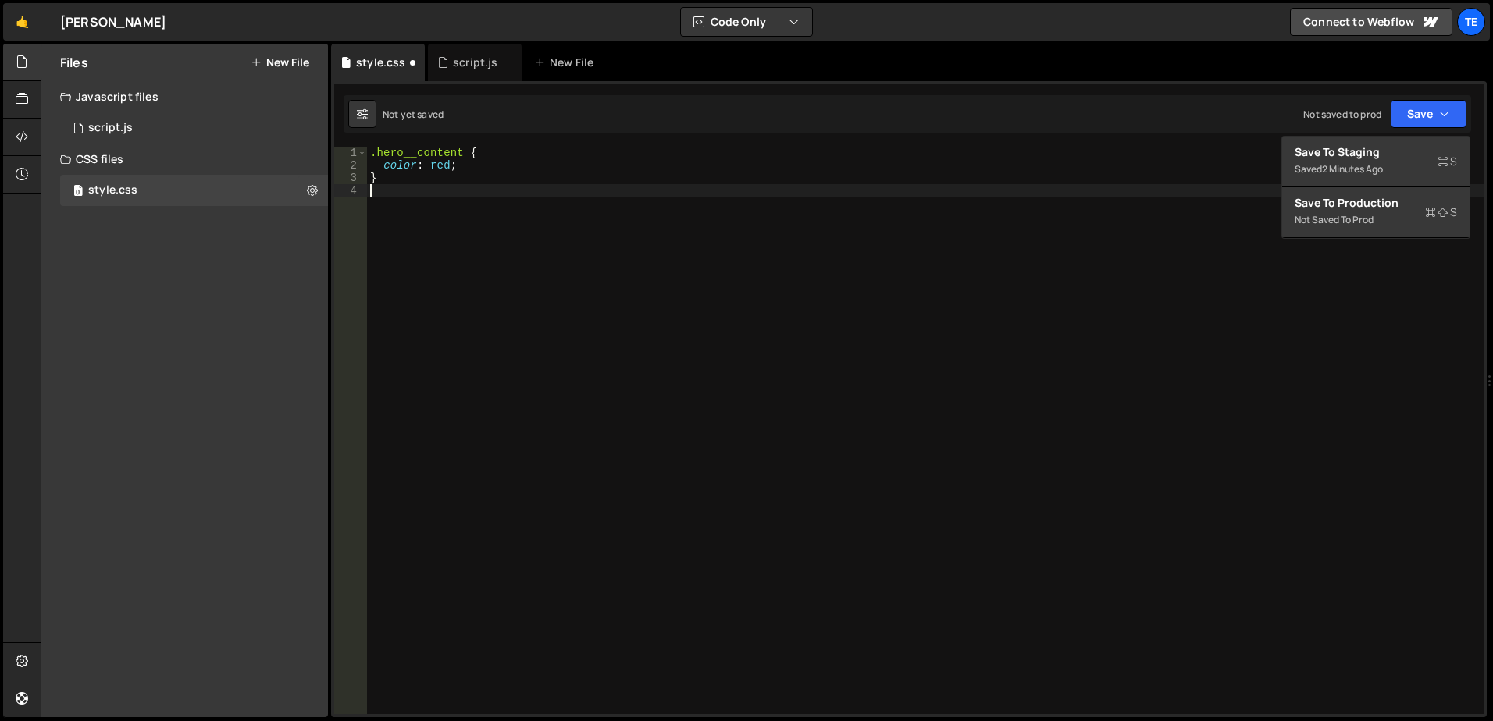
click at [1157, 249] on div ".hero__content { color : red ; }" at bounding box center [925, 443] width 1117 height 593
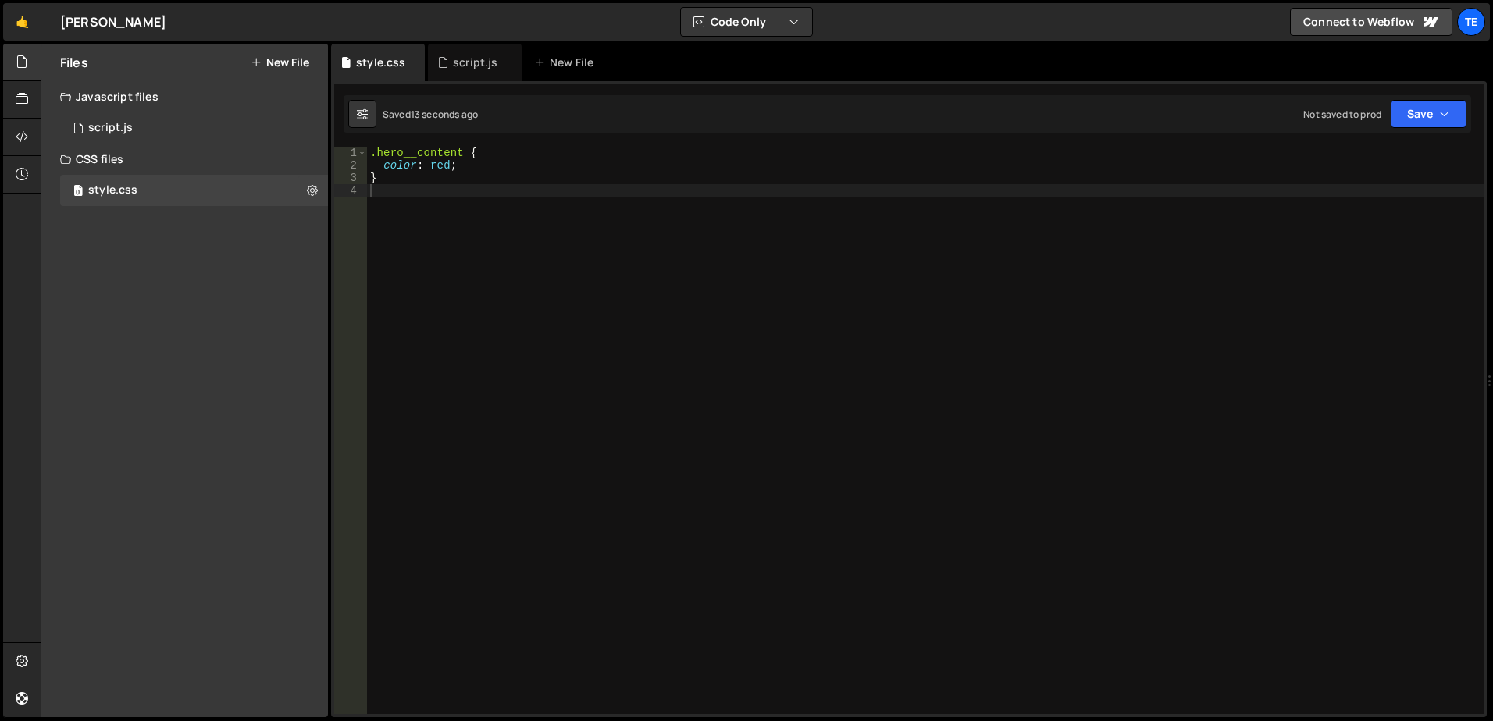
click at [415, 146] on div "1 Type cmd + s to save your Javascript file. הההההההההההההההההההההההההההההההההה…" at bounding box center [909, 399] width 1156 height 636
click at [419, 155] on div ".hero__content { color : red ; }" at bounding box center [925, 443] width 1117 height 593
drag, startPoint x: 470, startPoint y: 161, endPoint x: 450, endPoint y: 165, distance: 20.7
click at [469, 161] on div ".hero__content { color : red ; }" at bounding box center [925, 443] width 1117 height 593
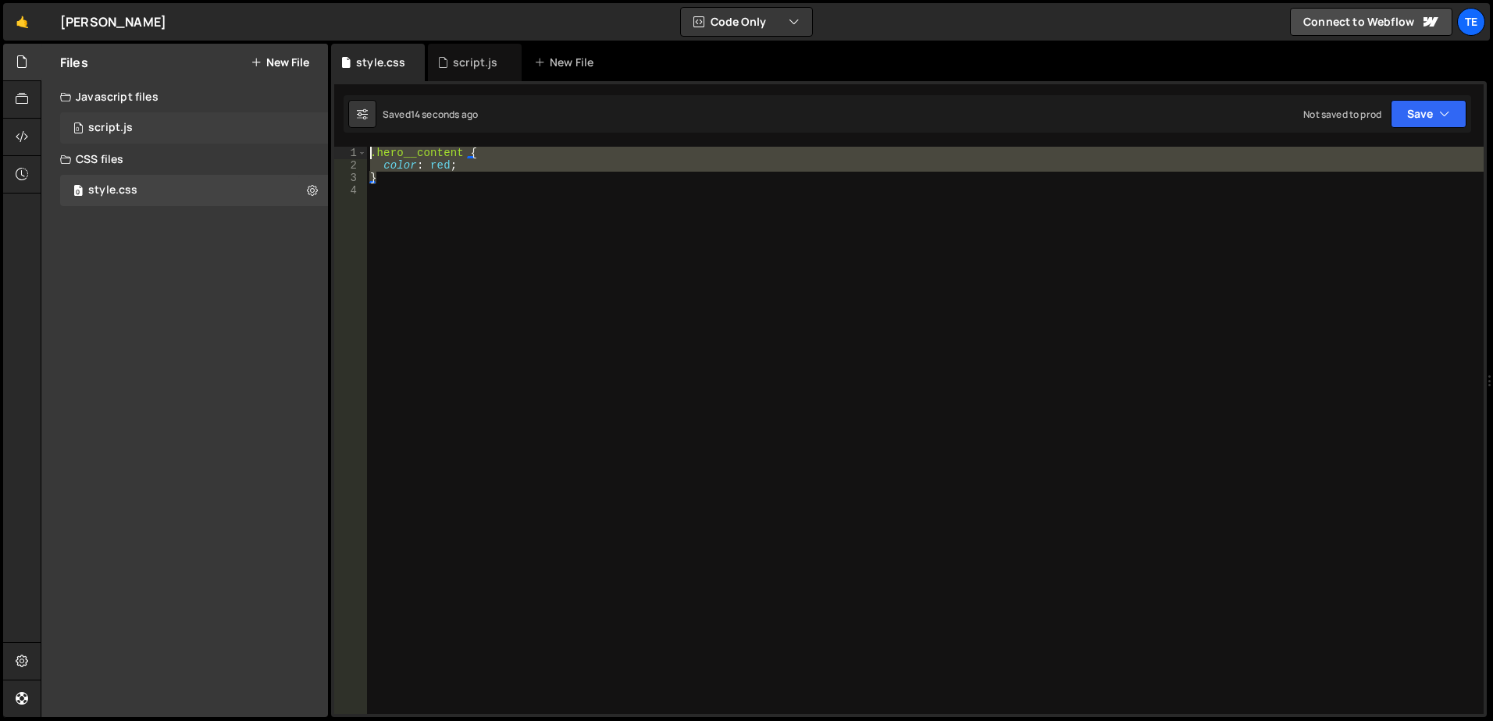
drag, startPoint x: 394, startPoint y: 181, endPoint x: 312, endPoint y: 114, distance: 106.0
click at [312, 114] on div "Files New File Create your first file Get started by starting a Javascript or C…" at bounding box center [767, 381] width 1452 height 675
type textarea ".hero__content { color: red;"
